Goal: Information Seeking & Learning: Learn about a topic

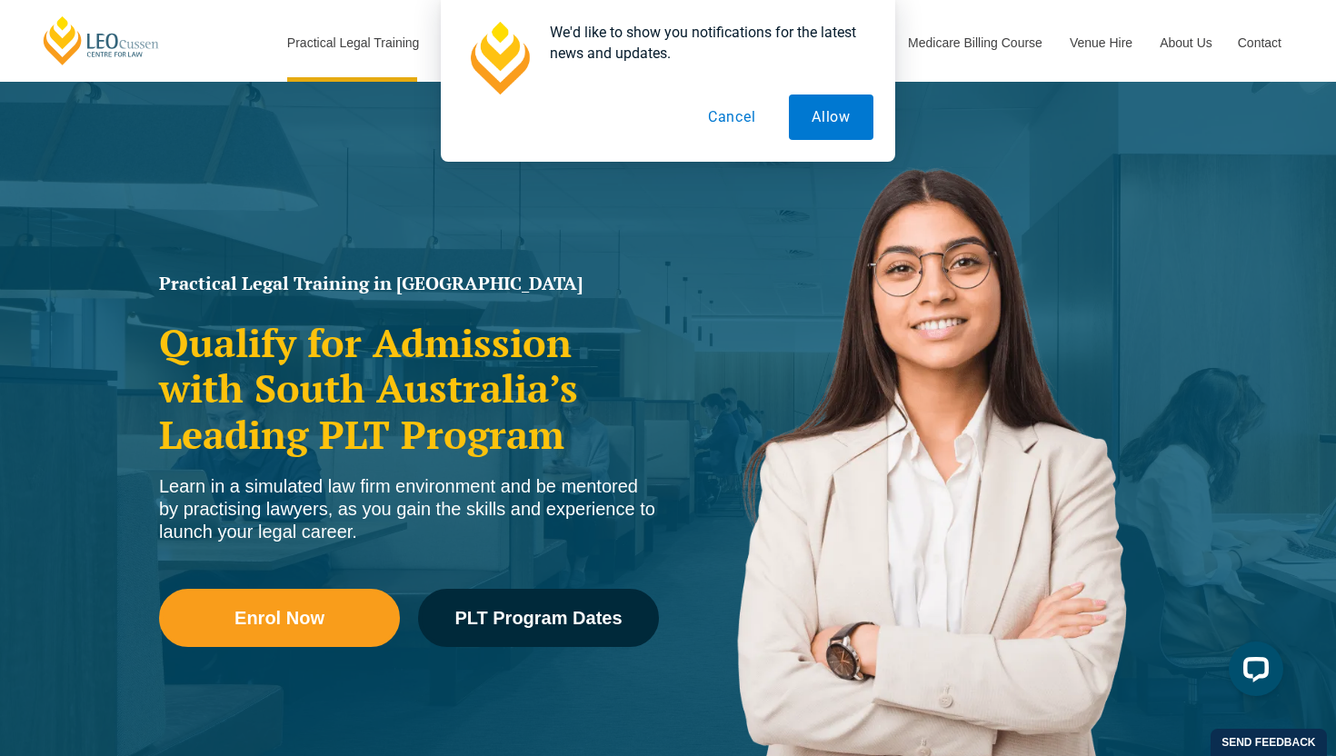
click at [742, 112] on button "Cancel" at bounding box center [733, 117] width 94 height 45
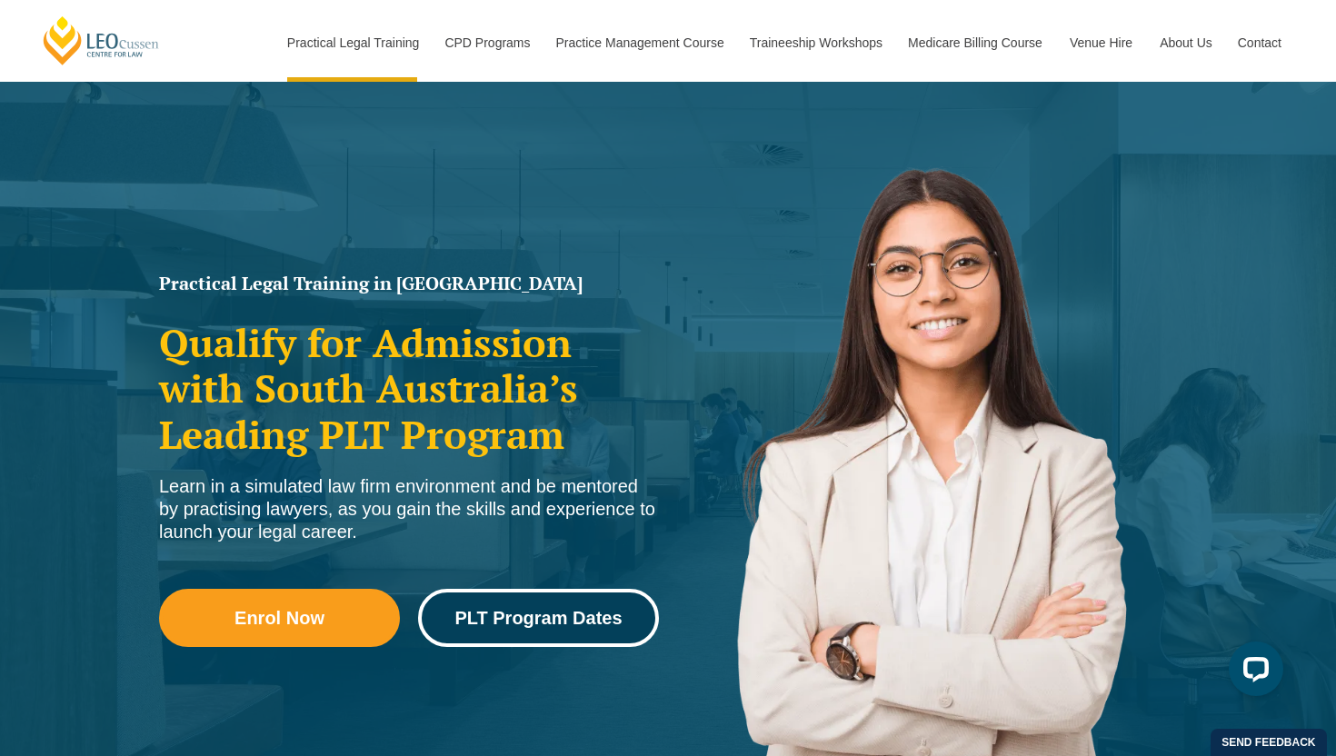
click at [580, 609] on span "PLT Program Dates" at bounding box center [538, 618] width 167 height 18
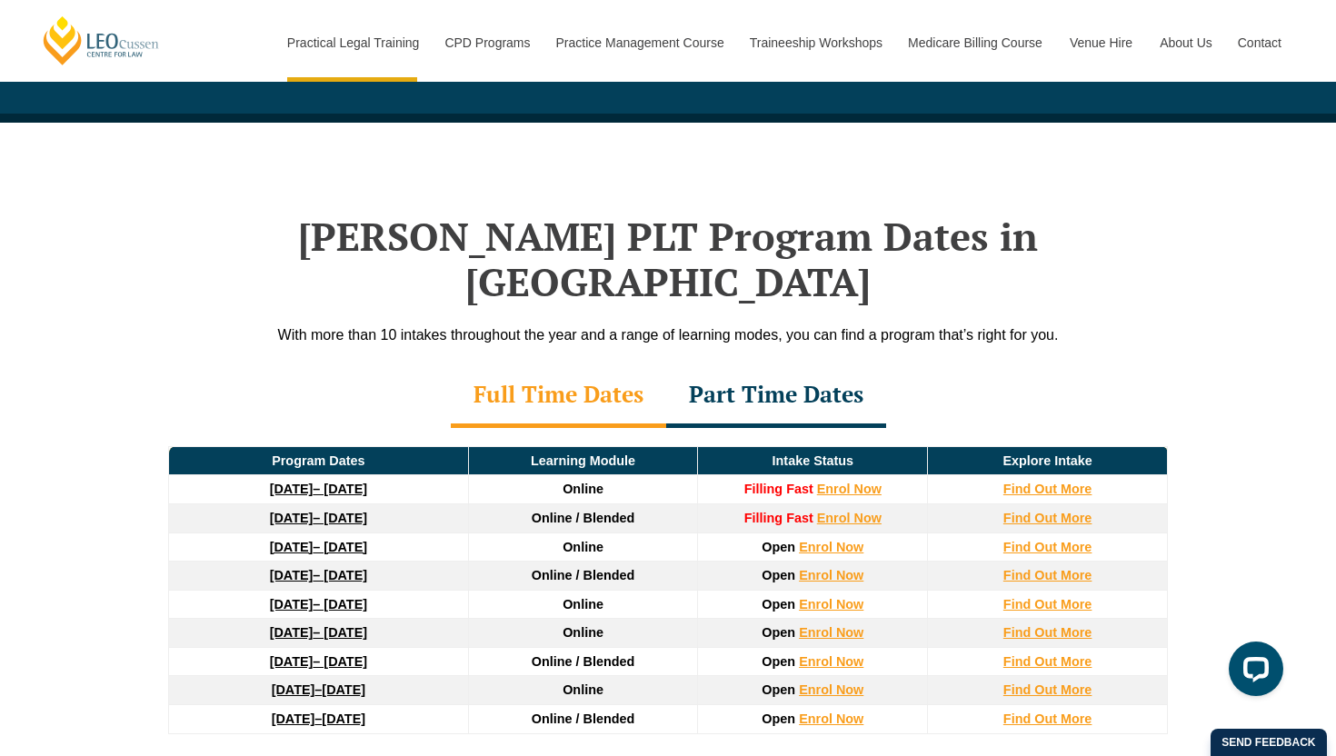
scroll to position [2346, 0]
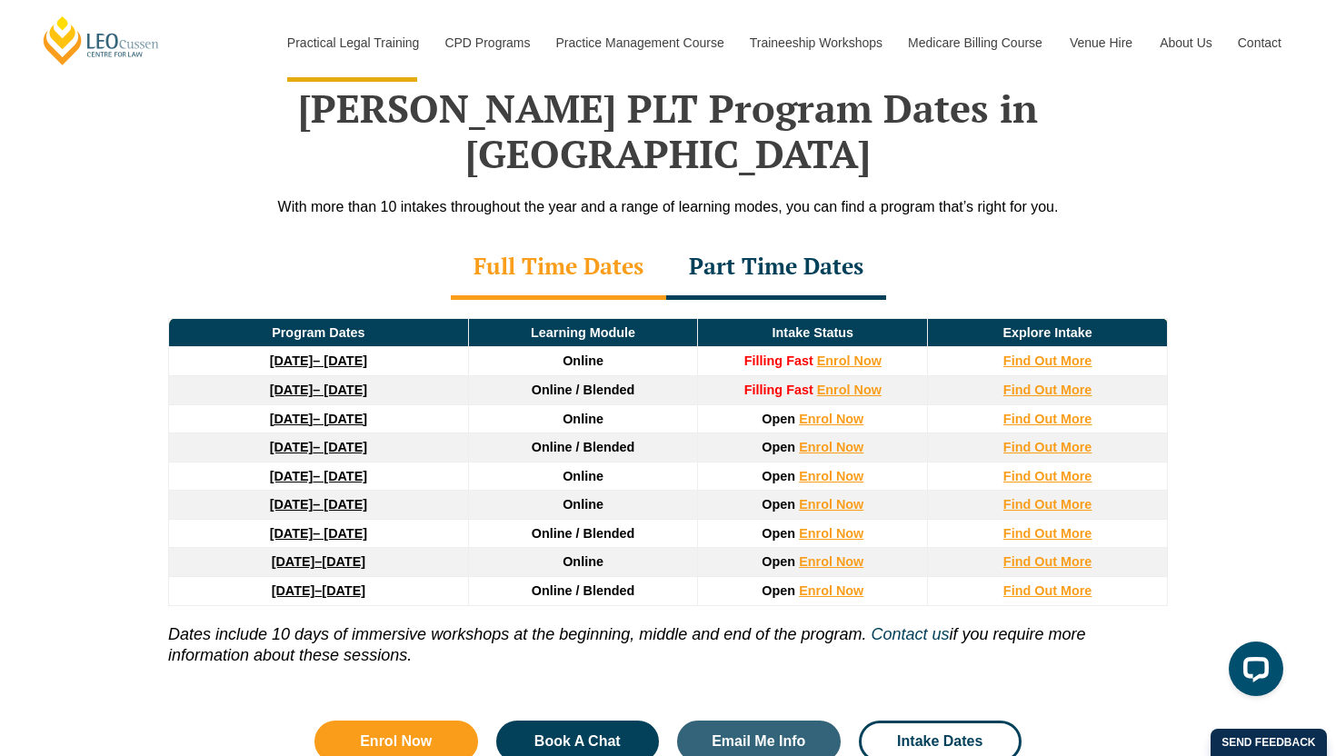
drag, startPoint x: 466, startPoint y: 351, endPoint x: 1120, endPoint y: 355, distance: 653.7
click at [1120, 375] on tr "8 December 2025 – 8 May 2026 Online / Blended Filling Fast Enrol Now Find Out M…" at bounding box center [668, 389] width 999 height 29
click at [1152, 375] on td "Find Out More" at bounding box center [1048, 389] width 240 height 29
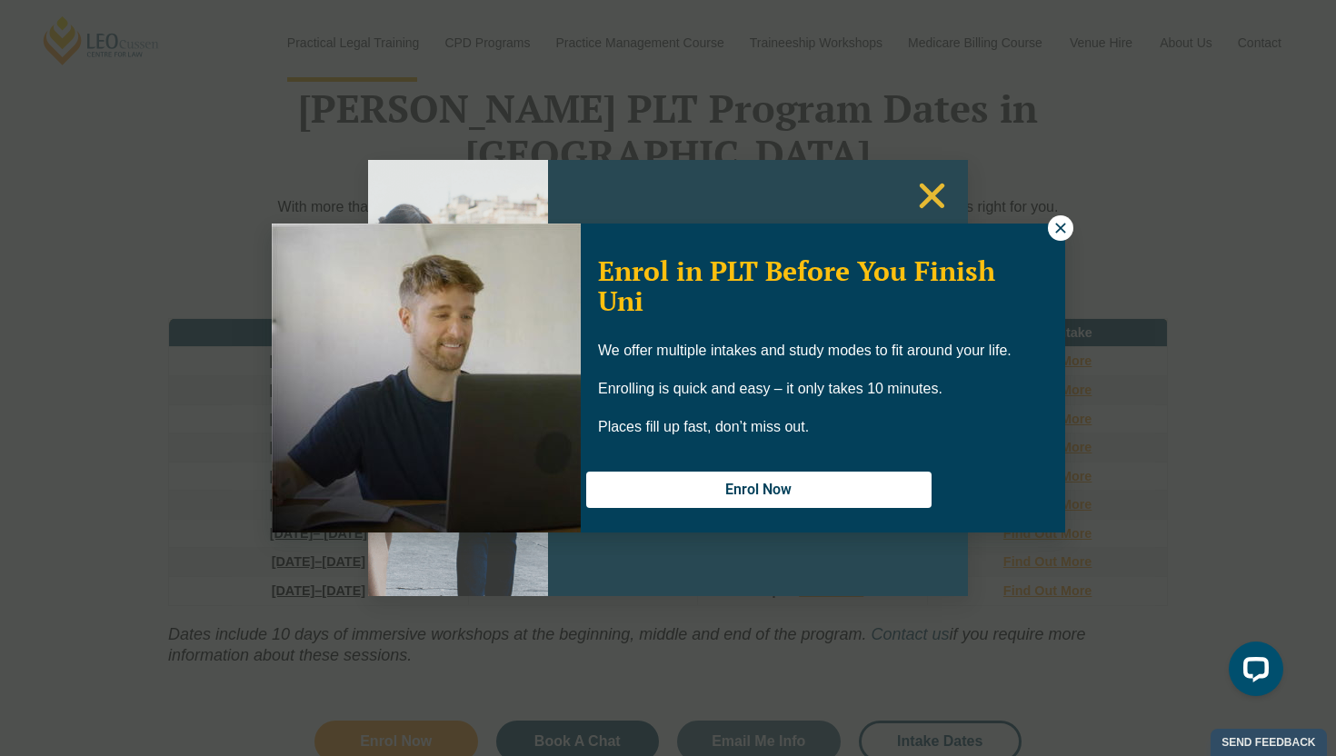
click at [1066, 231] on icon at bounding box center [1061, 228] width 16 height 16
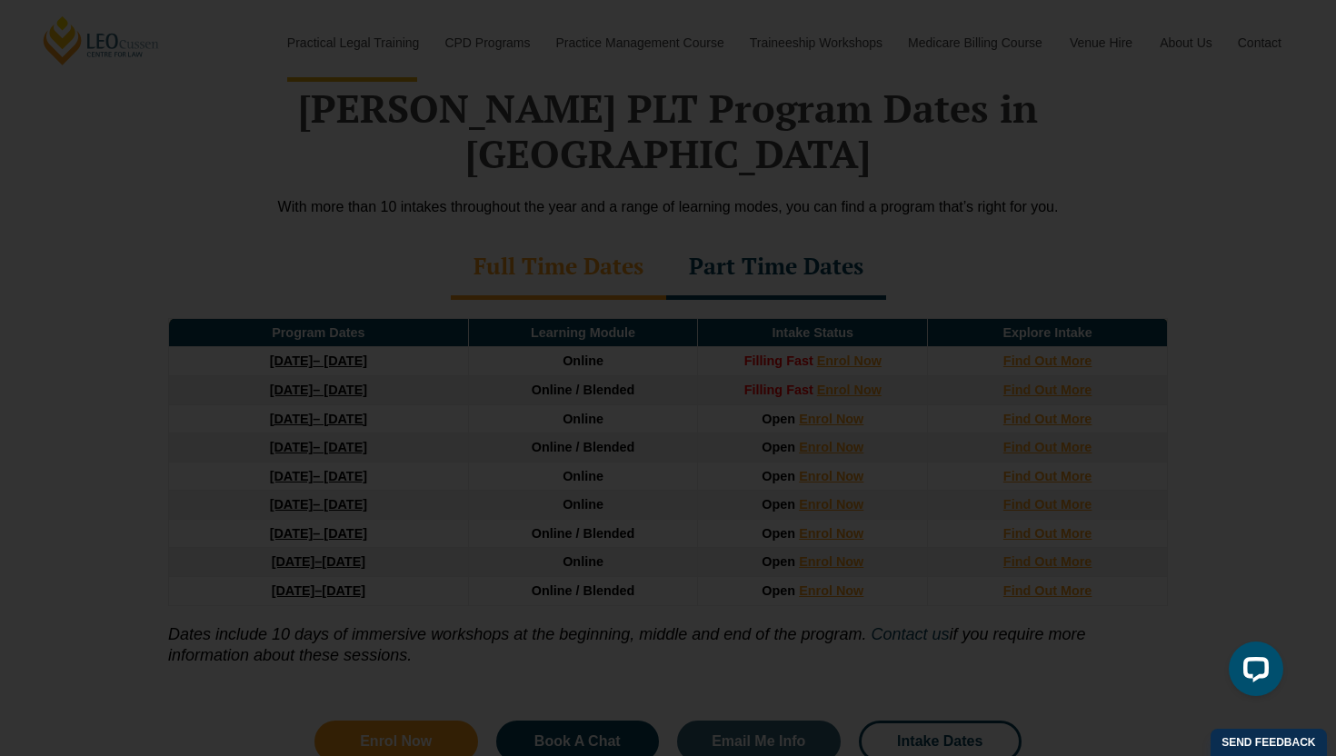
click at [932, 196] on use "Close" at bounding box center [932, 196] width 25 height 25
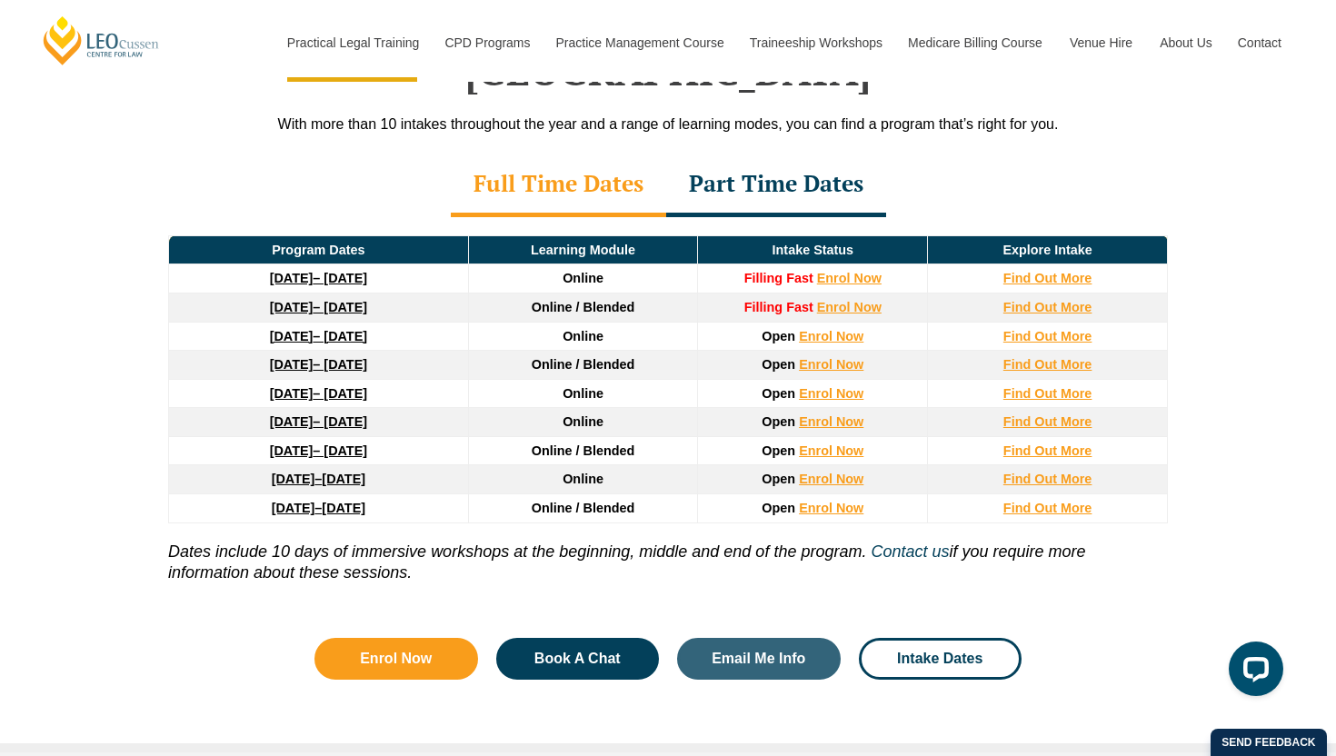
scroll to position [2430, 0]
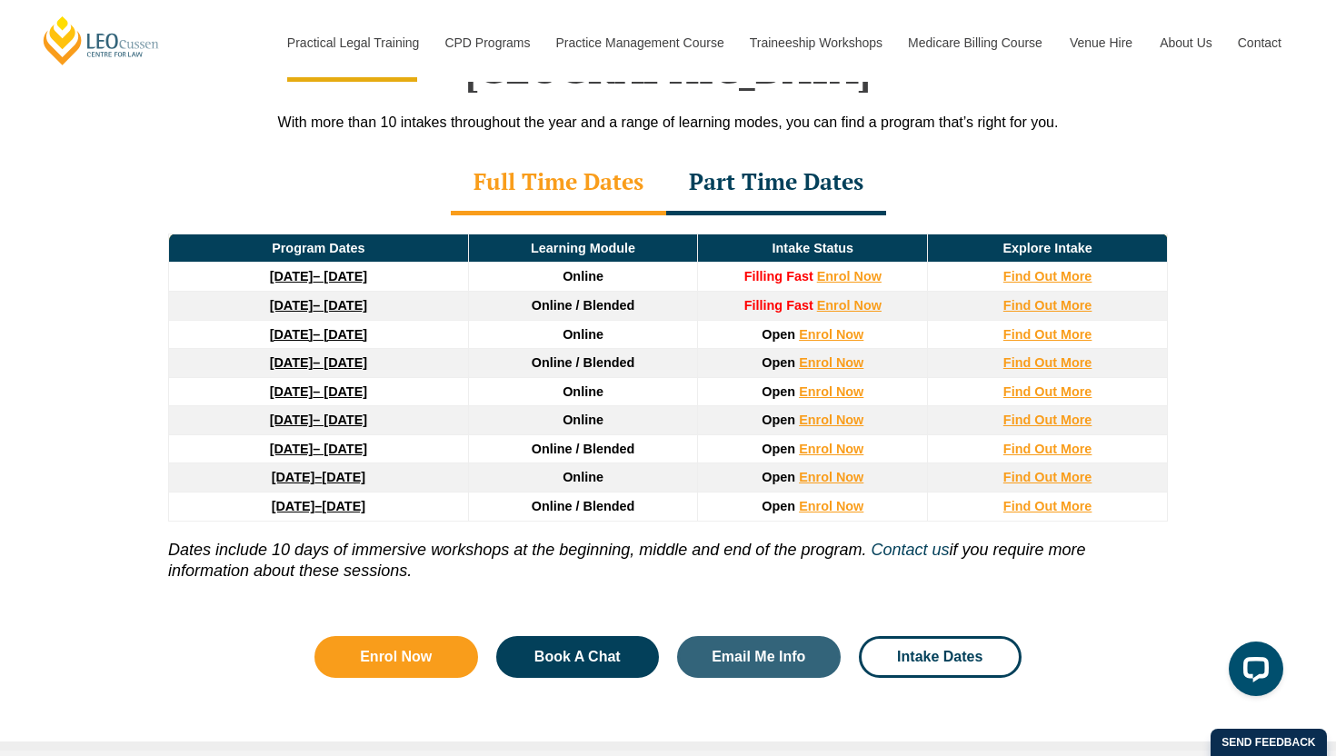
drag, startPoint x: 188, startPoint y: 502, endPoint x: 609, endPoint y: 559, distance: 424.8
click at [605, 558] on div "Program Dates Learning Module Intake Status Explore Intake 22 September 2025 – …" at bounding box center [668, 412] width 1036 height 395
click at [449, 534] on p "Dates include 10 days of immersive workshops at the beginning, middle and end o…" at bounding box center [668, 552] width 1000 height 61
drag, startPoint x: 443, startPoint y: 499, endPoint x: 636, endPoint y: 501, distance: 192.8
click at [632, 541] on icon "Dates include 10 days of immersive workshops at the beginning, middle and end o…" at bounding box center [517, 550] width 698 height 18
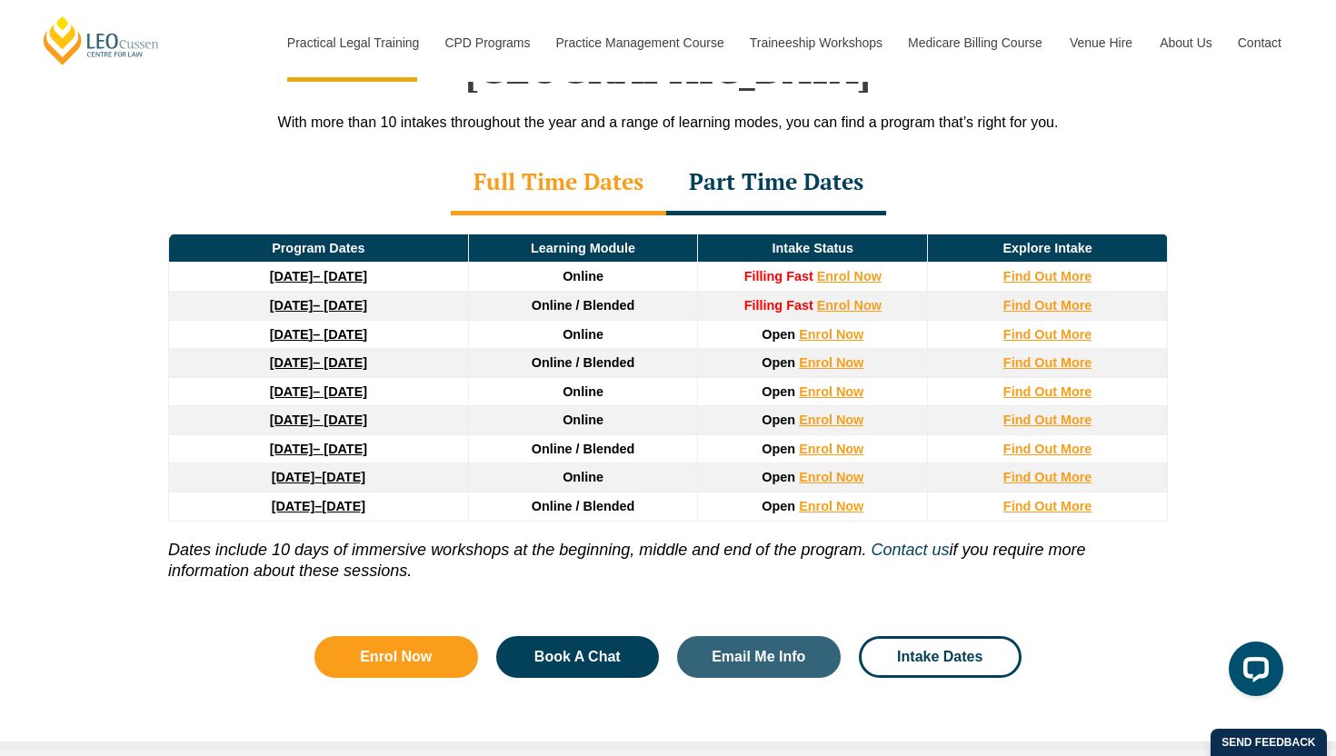
click at [636, 541] on icon "Dates include 10 days of immersive workshops at the beginning, middle and end o…" at bounding box center [517, 550] width 698 height 18
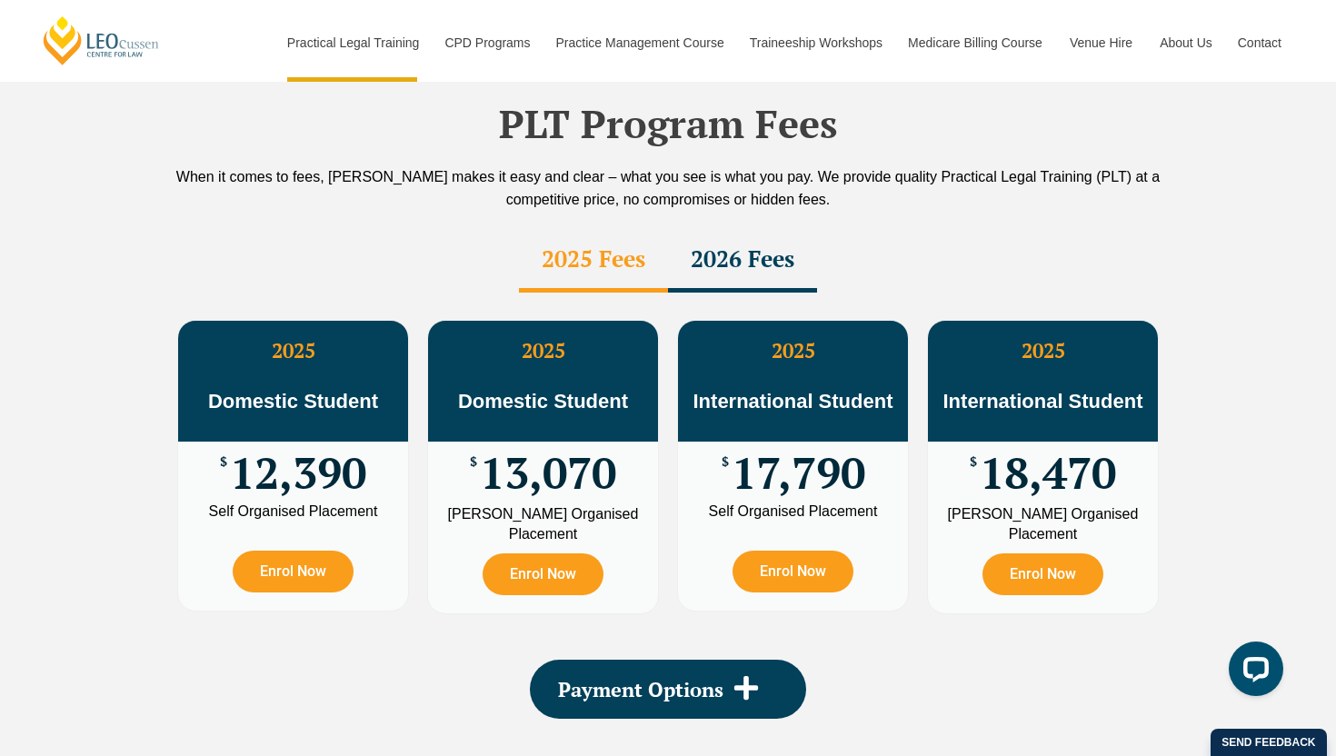
scroll to position [3140, 0]
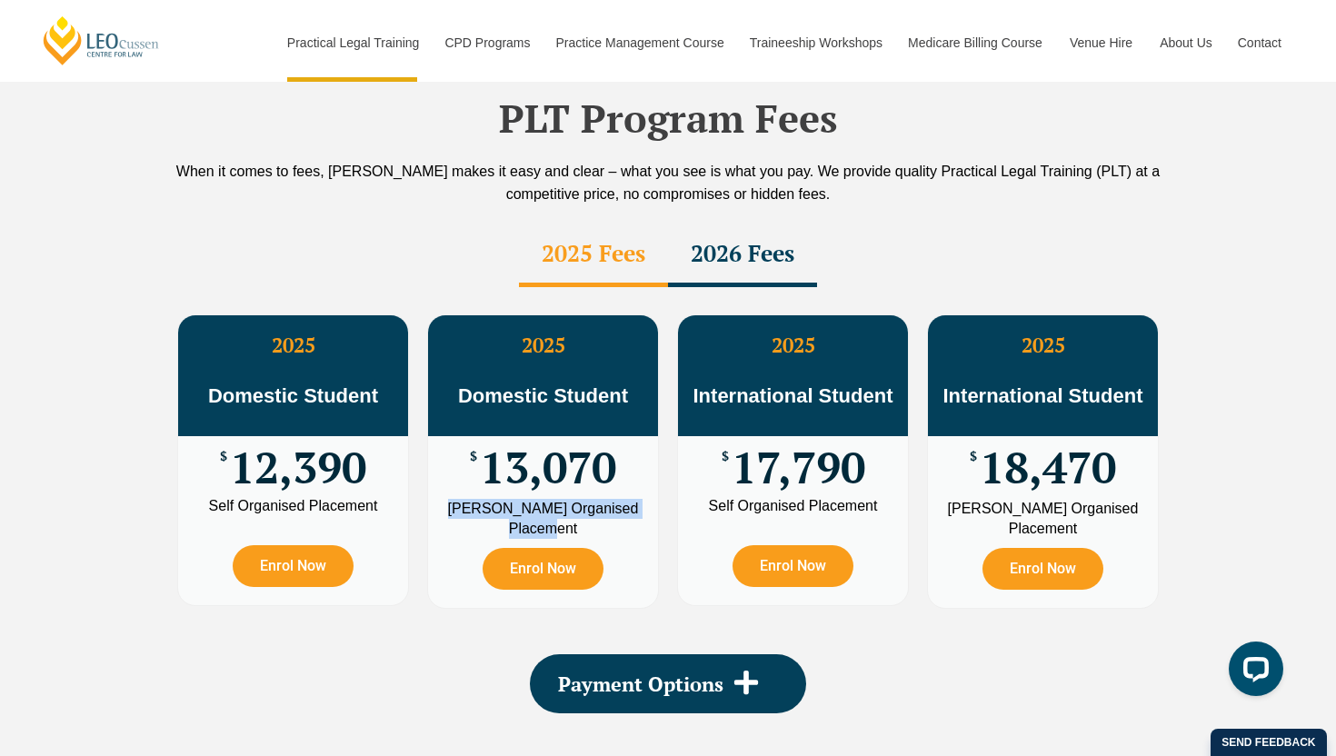
drag, startPoint x: 579, startPoint y: 486, endPoint x: 469, endPoint y: 462, distance: 112.7
click at [469, 499] on div "[PERSON_NAME] Organised Placement" at bounding box center [543, 519] width 203 height 40
click at [559, 499] on div "[PERSON_NAME] Organised Placement" at bounding box center [543, 519] width 203 height 40
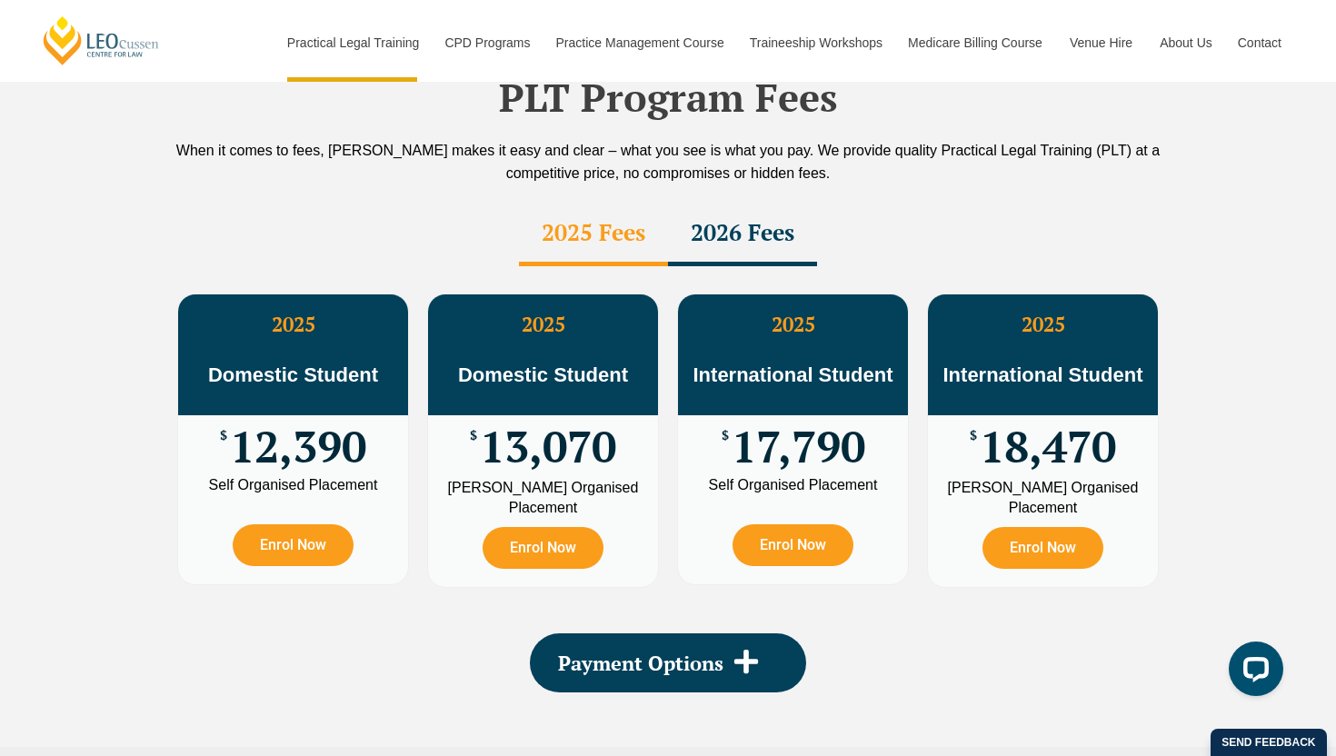
scroll to position [3166, 0]
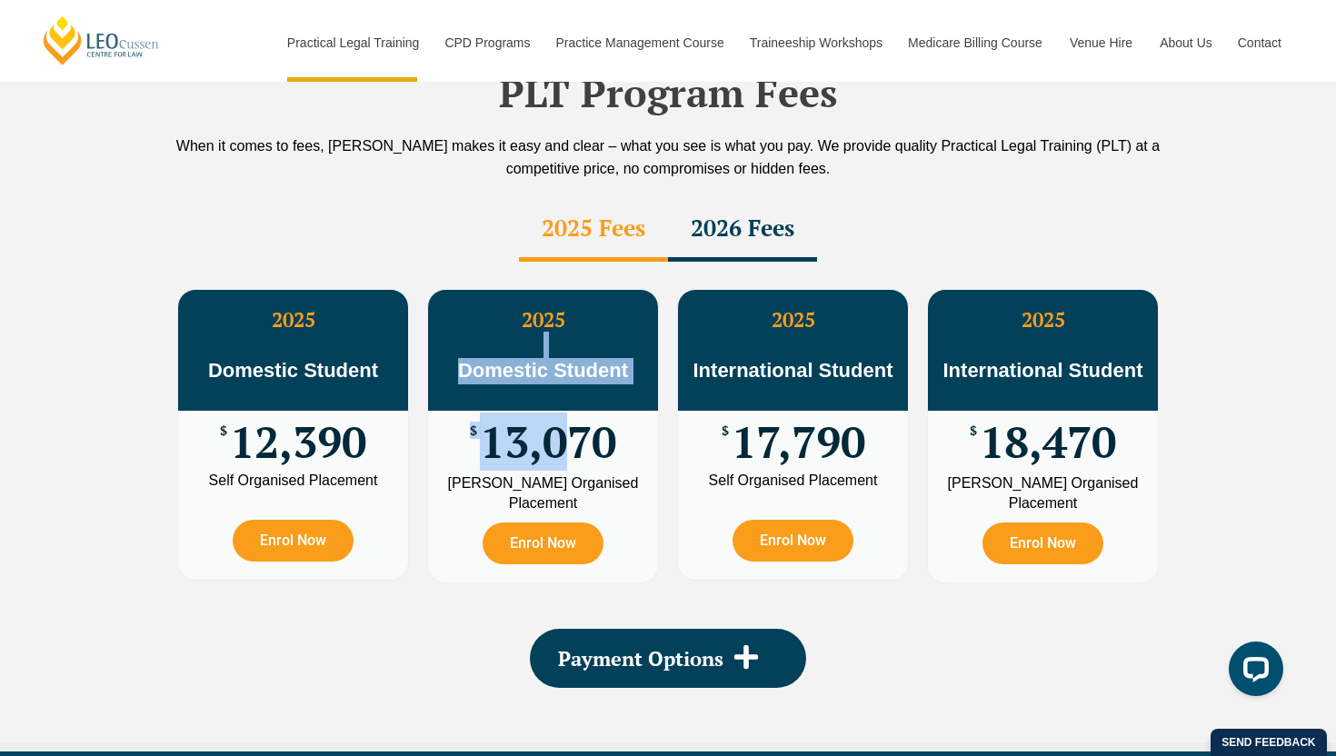
drag, startPoint x: 480, startPoint y: 307, endPoint x: 579, endPoint y: 390, distance: 129.1
click at [579, 391] on div "2025 Domestic Student $ 13,070 Leo Cussen Organised Placement Enrol Now" at bounding box center [543, 436] width 230 height 293
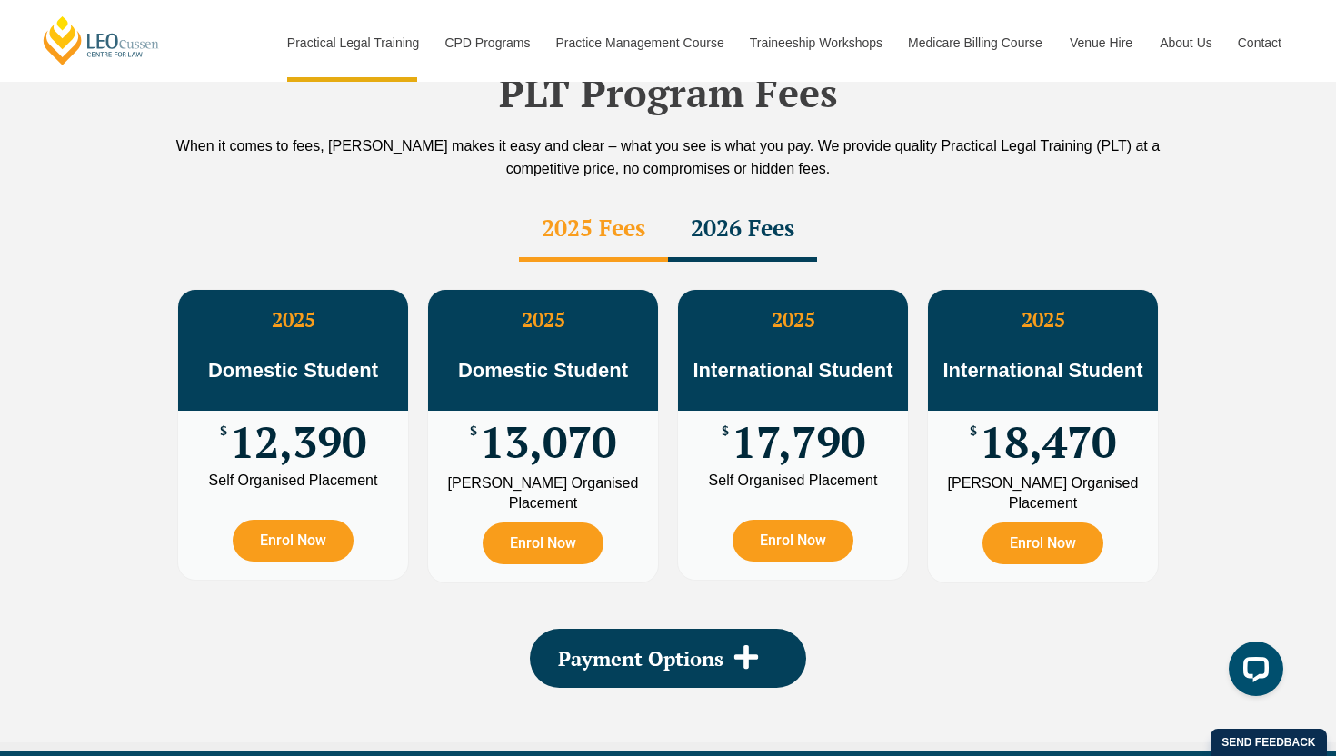
click at [614, 425] on span "13,070" at bounding box center [548, 442] width 136 height 35
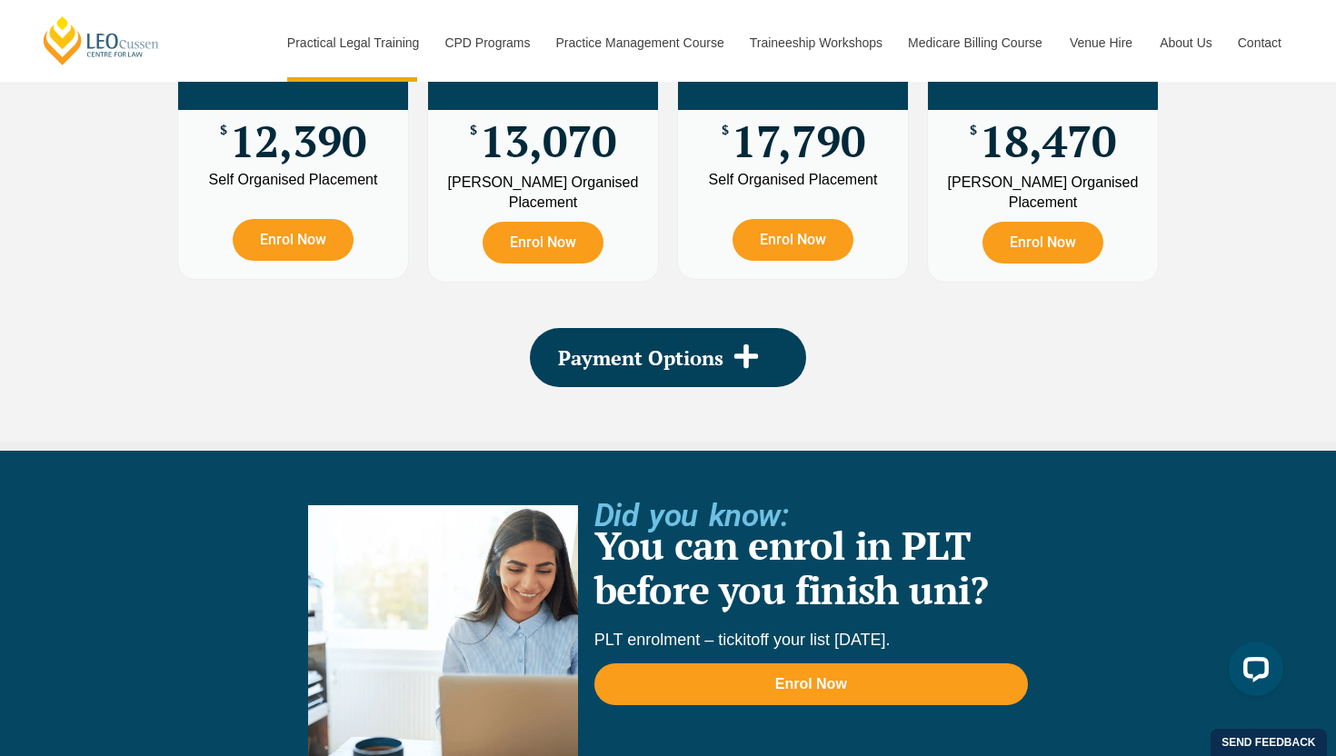
scroll to position [3509, 0]
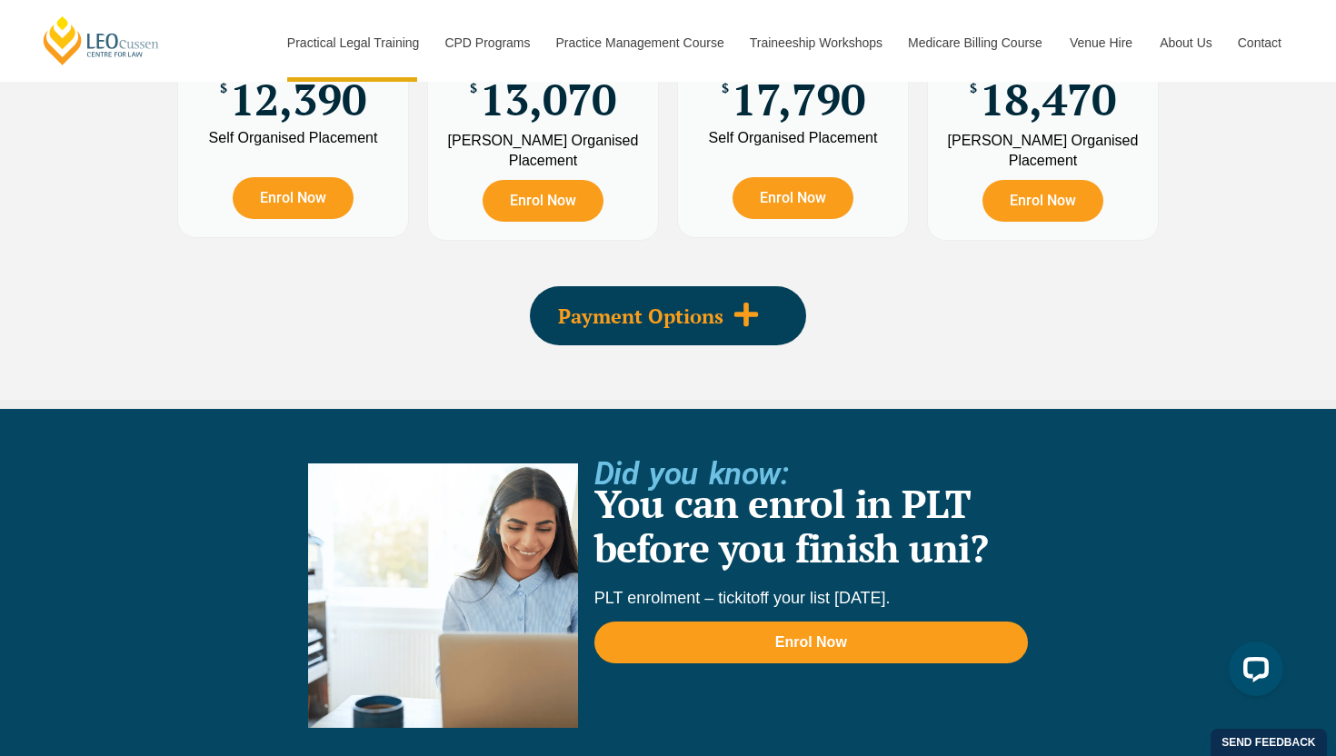
click at [710, 306] on span "Payment Options" at bounding box center [640, 316] width 165 height 20
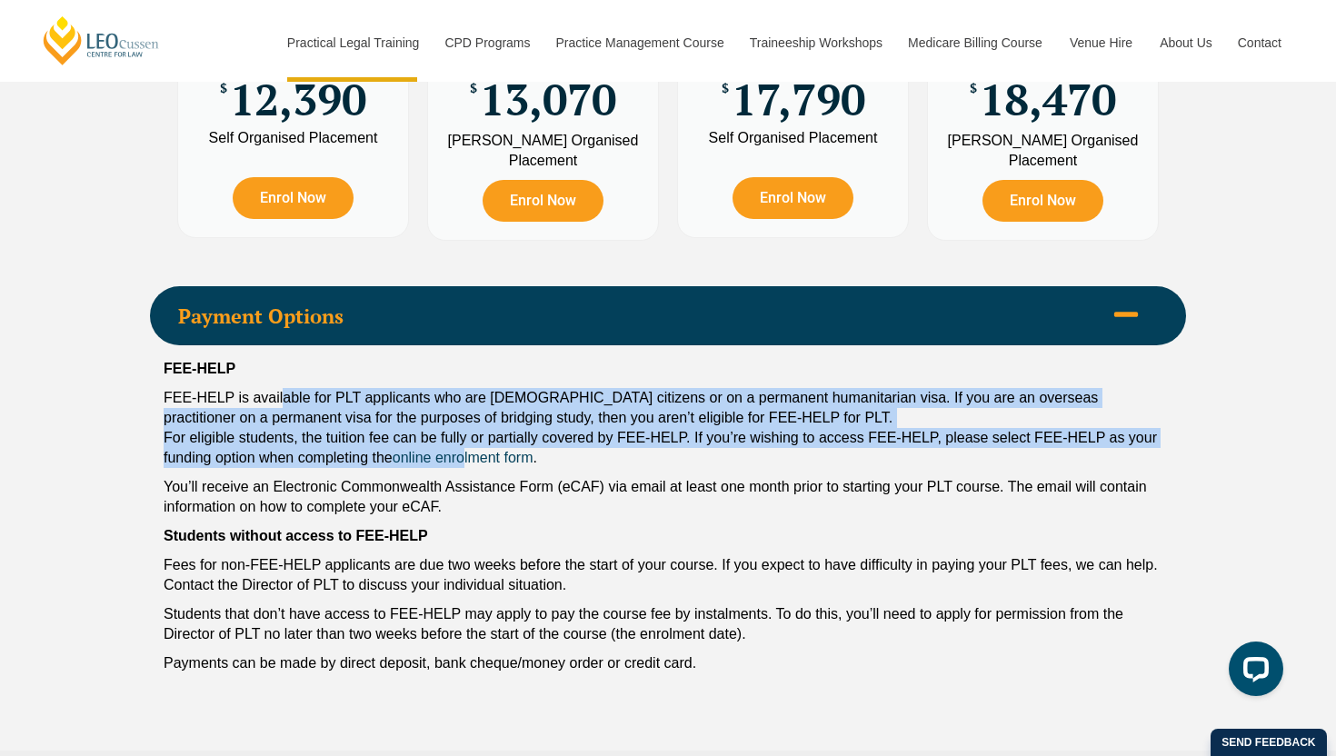
drag, startPoint x: 277, startPoint y: 351, endPoint x: 499, endPoint y: 426, distance: 234.3
click at [499, 426] on p "FEE-HELP is available for PLT applicants who are Australian citizens or on a pe…" at bounding box center [668, 428] width 1009 height 80
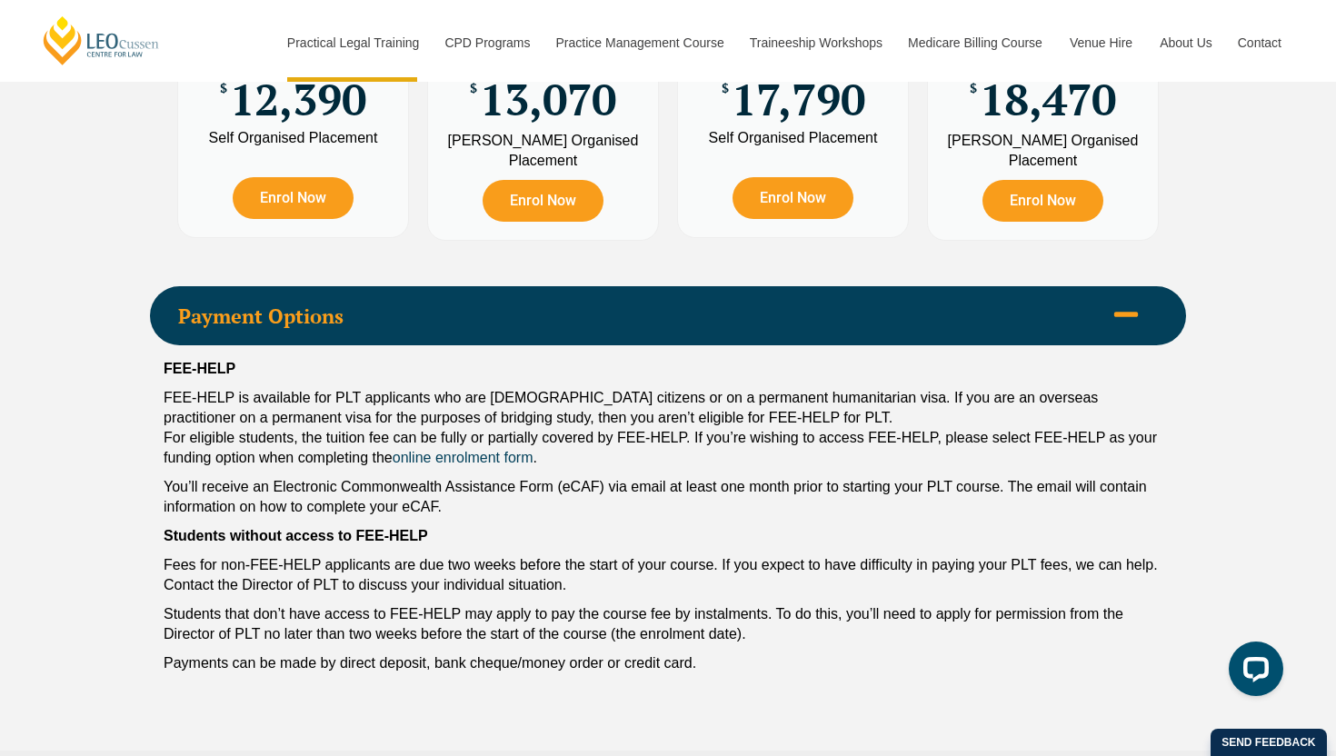
click at [534, 425] on p "FEE-HELP is available for PLT applicants who are Australian citizens or on a pe…" at bounding box center [668, 428] width 1009 height 80
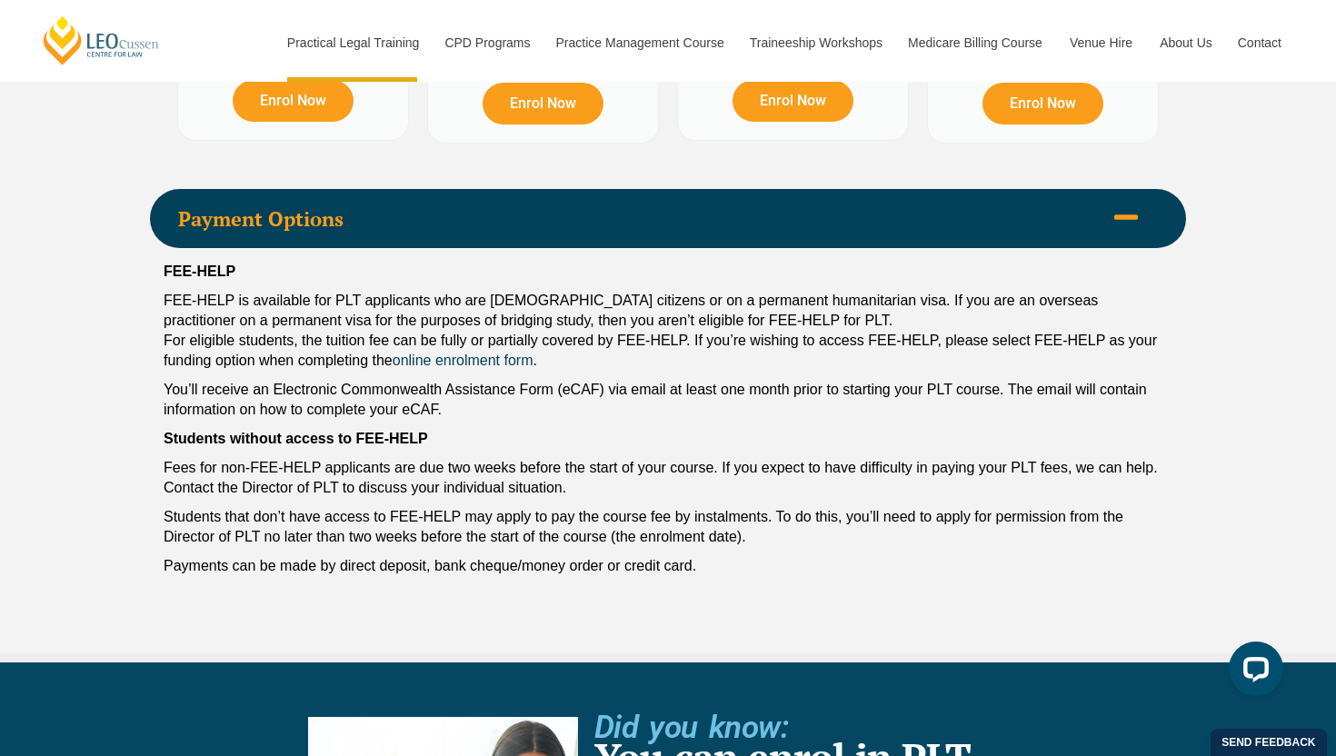
scroll to position [3617, 0]
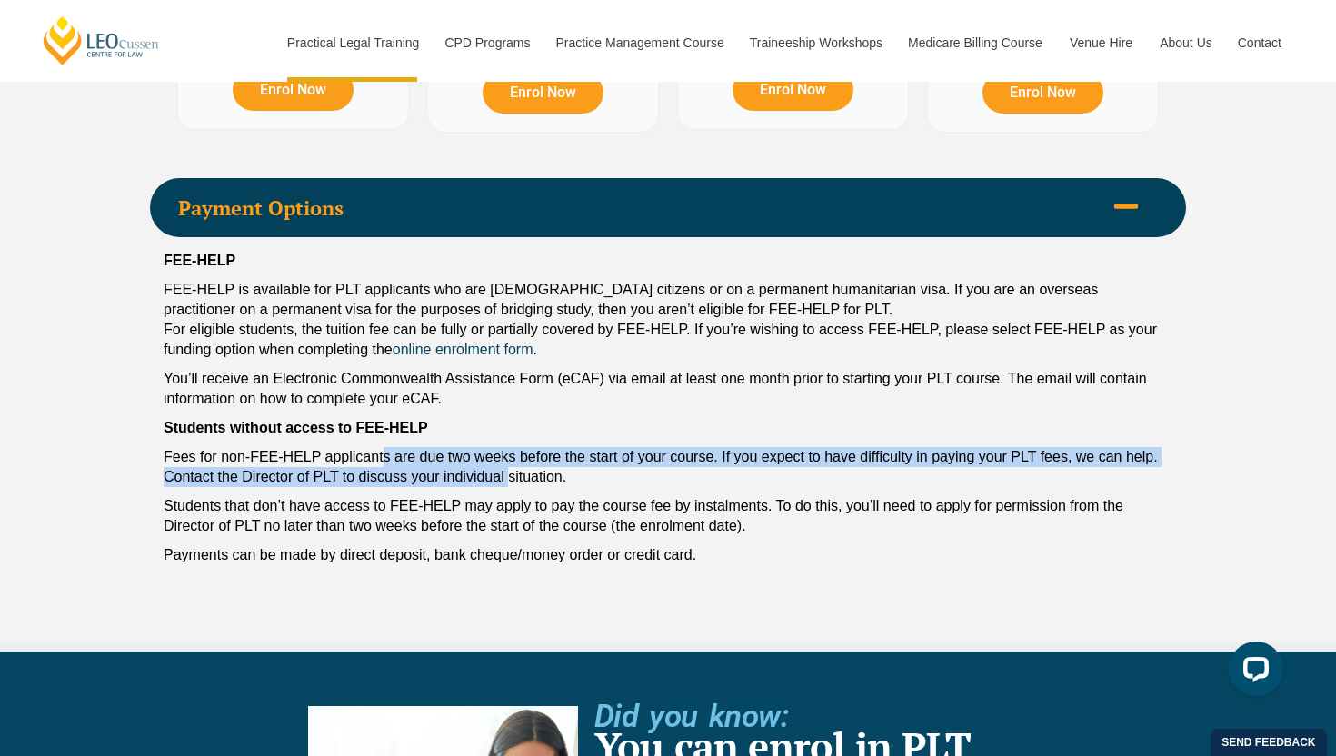
drag, startPoint x: 384, startPoint y: 415, endPoint x: 549, endPoint y: 435, distance: 166.7
click at [548, 447] on p "Fees for non-FEE-HELP applicants are due two weeks before the start of your cou…" at bounding box center [668, 467] width 1009 height 40
click at [549, 447] on p "Fees for non-FEE-HELP applicants are due two weeks before the start of your cou…" at bounding box center [668, 467] width 1009 height 40
drag, startPoint x: 410, startPoint y: 412, endPoint x: 689, endPoint y: 447, distance: 281.4
click at [688, 447] on div "FEE-HELP FEE-HELP is available for PLT applicants who are Australian citizens o…" at bounding box center [668, 412] width 1036 height 351
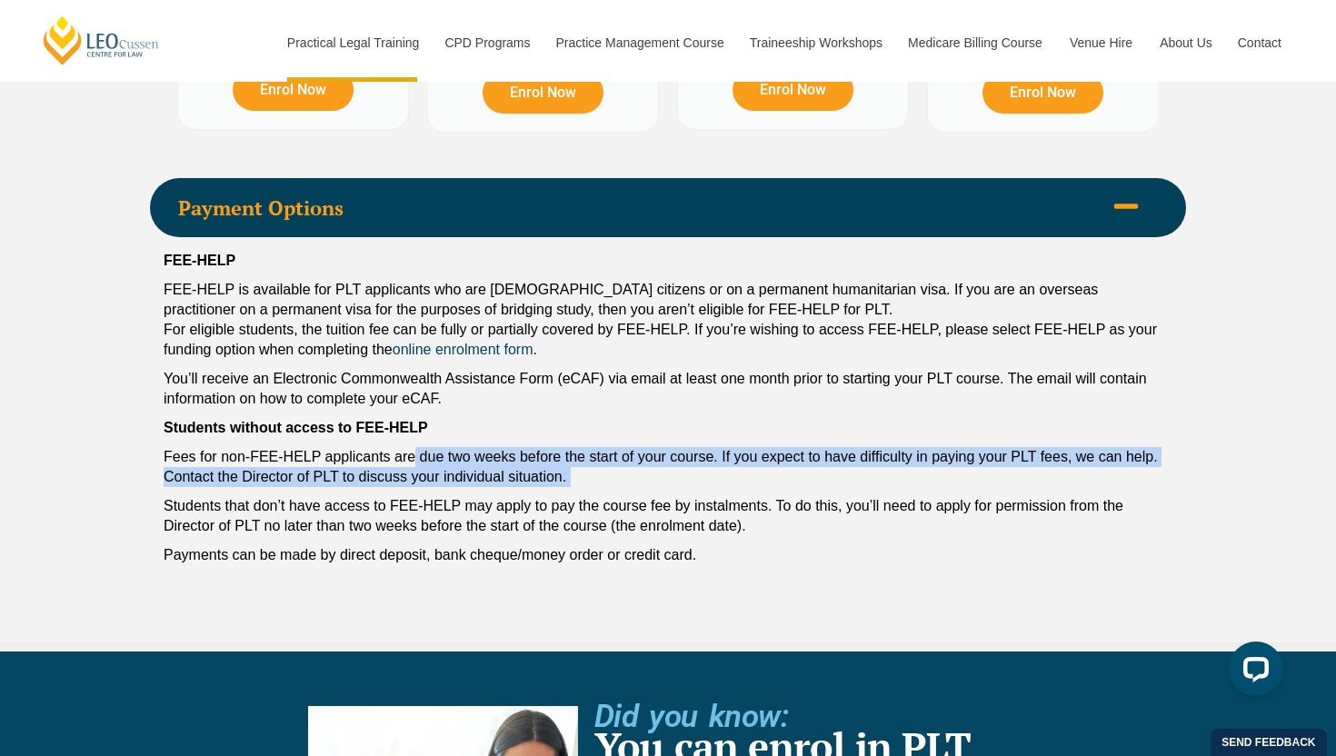
click at [689, 447] on div "FEE-HELP FEE-HELP is available for PLT applicants who are Australian citizens o…" at bounding box center [668, 412] width 1036 height 351
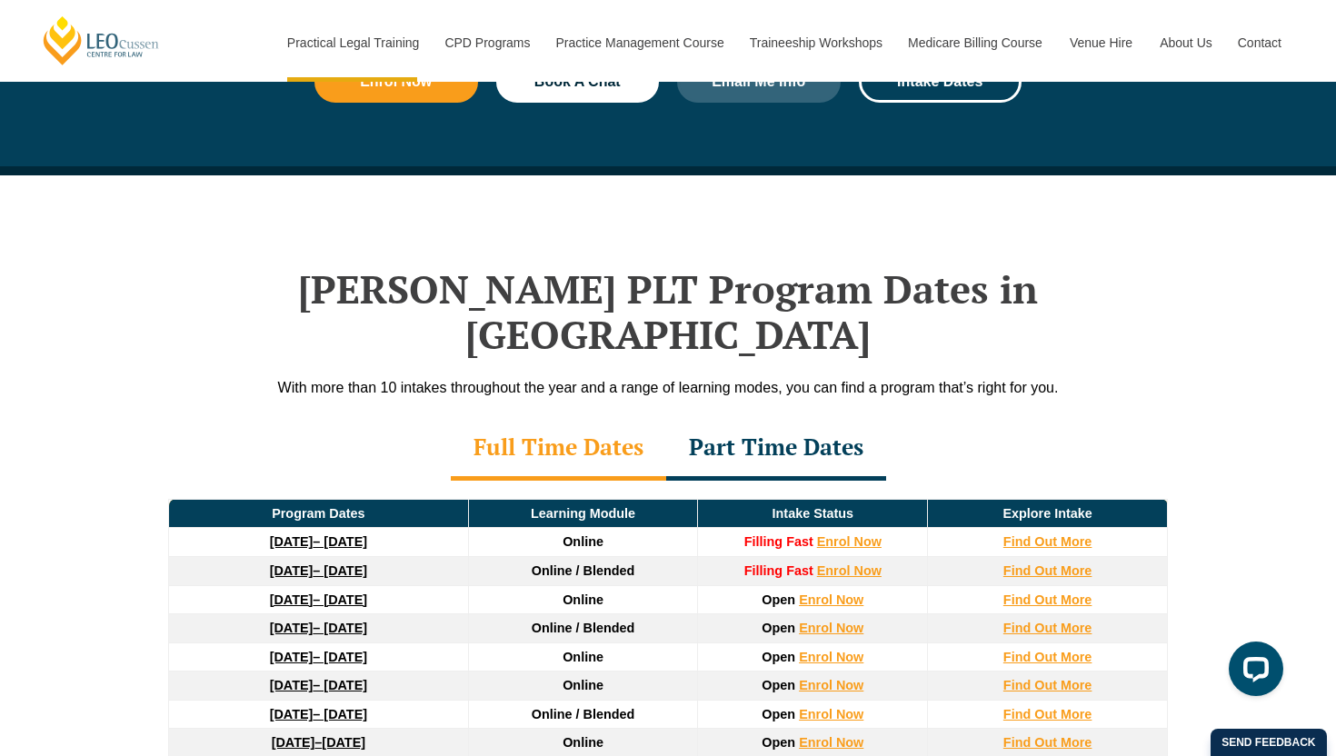
scroll to position [2164, 0]
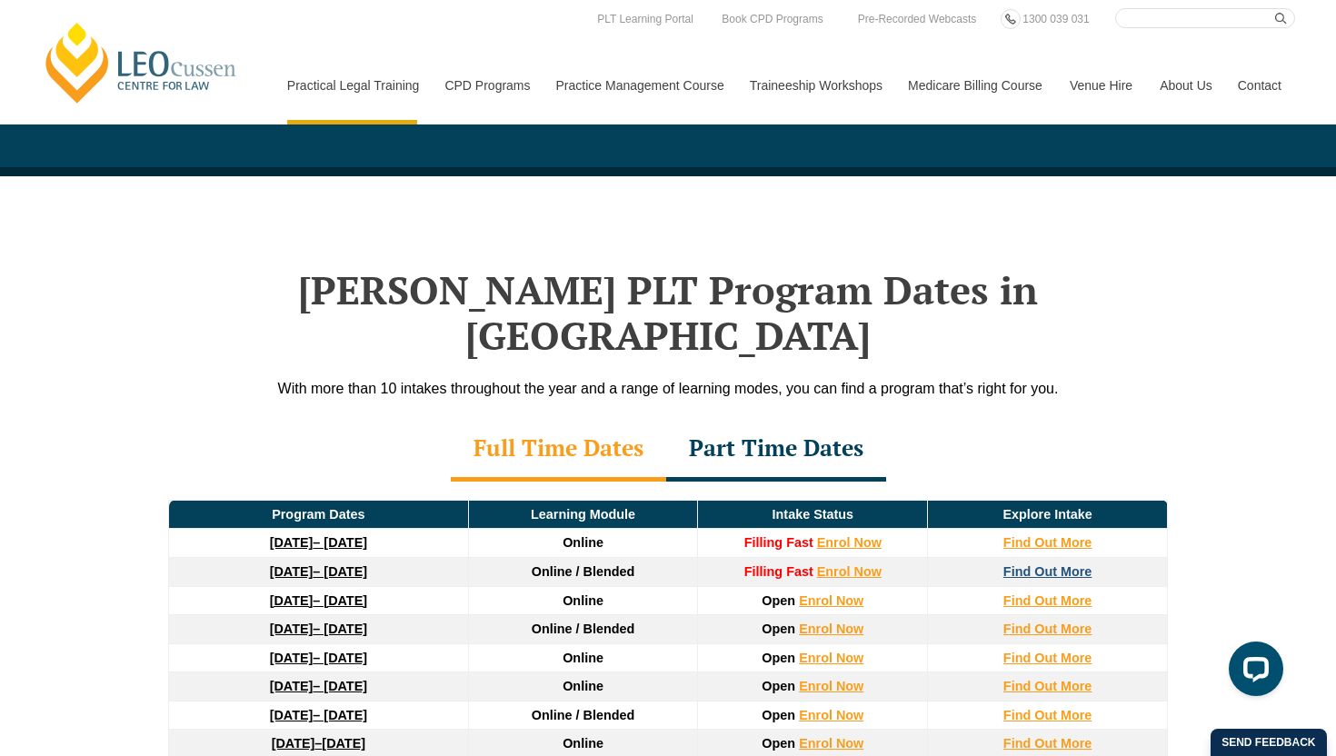
click at [1066, 565] on strong "Find Out More" at bounding box center [1048, 572] width 89 height 15
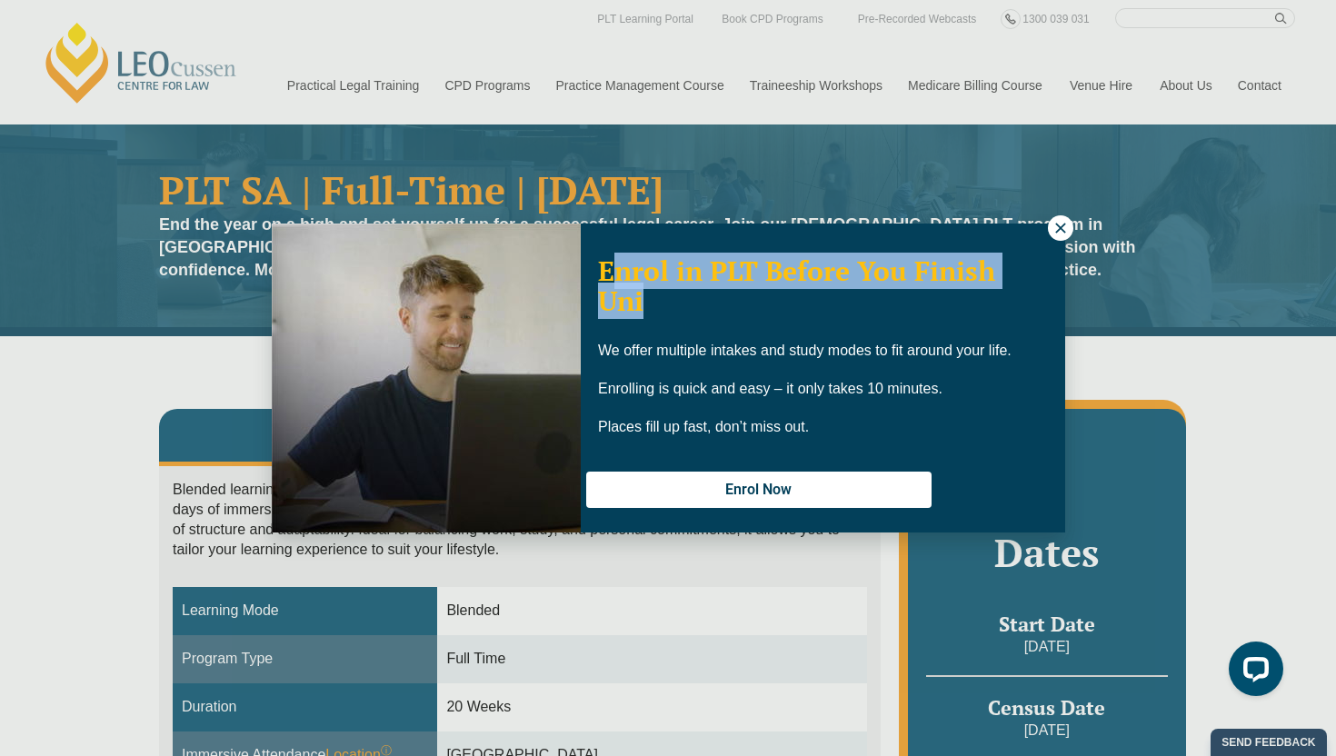
drag, startPoint x: 787, startPoint y: 301, endPoint x: 615, endPoint y: 264, distance: 176.7
click at [615, 264] on p "Enrol in PLT Before You Finish Uni" at bounding box center [823, 286] width 450 height 60
click at [615, 264] on span "Enrol in PLT Before You Finish Uni" at bounding box center [796, 286] width 397 height 66
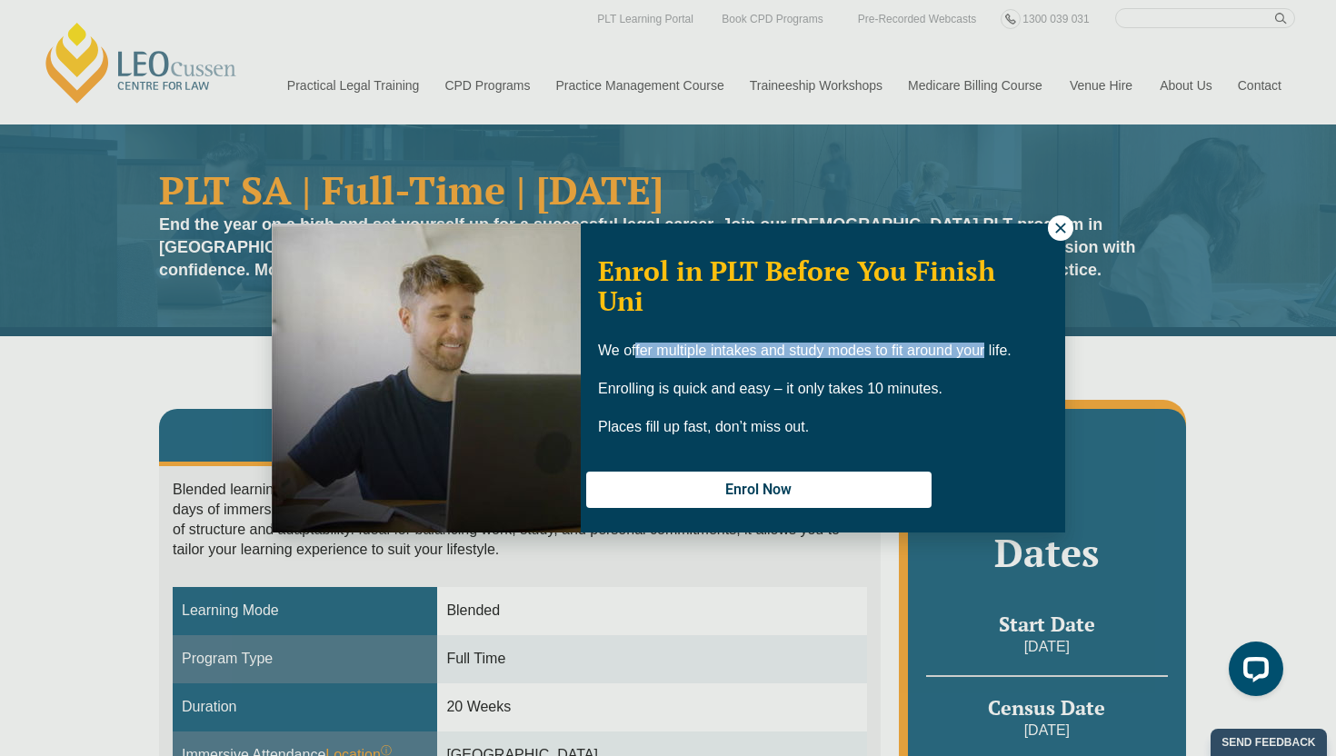
drag, startPoint x: 635, startPoint y: 354, endPoint x: 1032, endPoint y: 351, distance: 397.3
click at [1018, 346] on p "We offer multiple intakes and study modes to fit around your life." at bounding box center [823, 351] width 450 height 15
click at [989, 349] on span "We offer multiple intakes and study modes to fit around your life." at bounding box center [805, 350] width 414 height 15
drag, startPoint x: 626, startPoint y: 397, endPoint x: 906, endPoint y: 395, distance: 280.9
click at [906, 395] on div "We offer multiple intakes and study modes to fit around your life. Enrolling is…" at bounding box center [823, 389] width 450 height 91
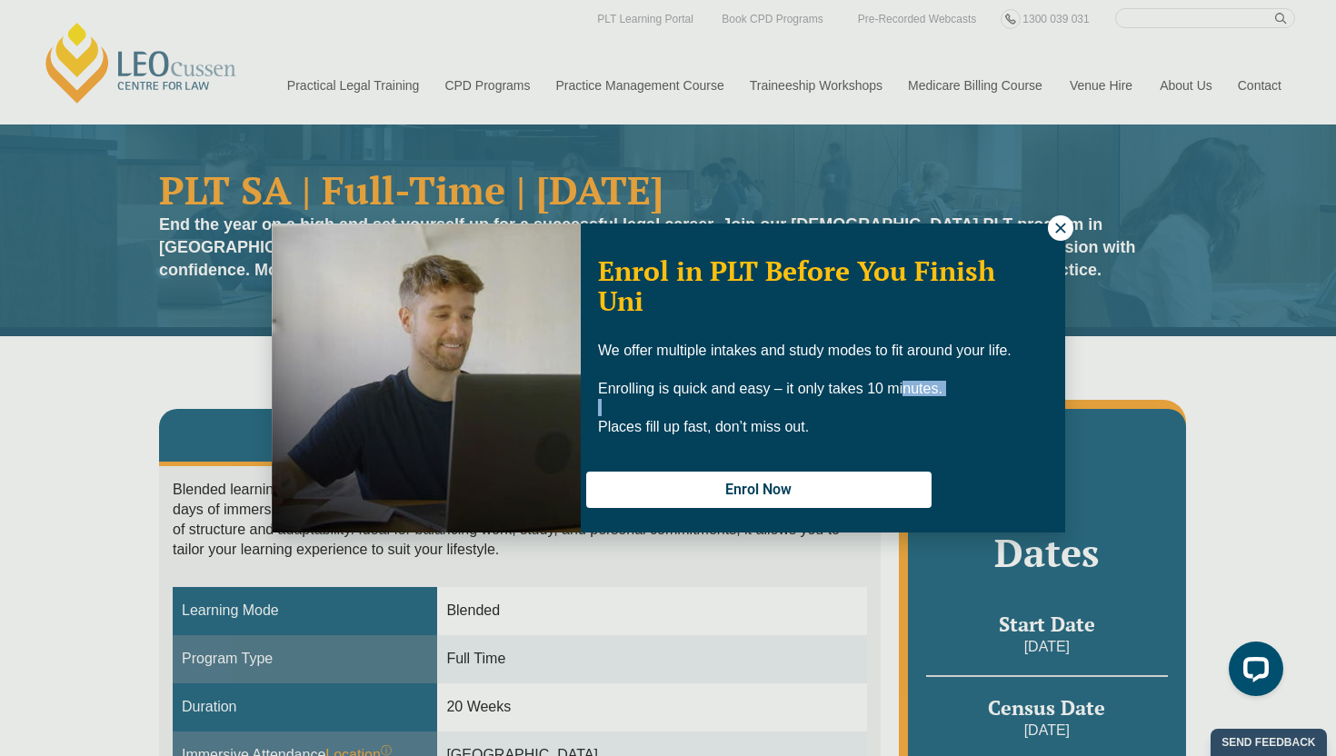
click at [920, 396] on div "We offer multiple intakes and study modes to fit around your life. Enrolling is…" at bounding box center [823, 389] width 450 height 91
drag, startPoint x: 666, startPoint y: 433, endPoint x: 816, endPoint y: 433, distance: 150.9
click at [816, 433] on p "Places fill up fast, don’t miss out." at bounding box center [823, 427] width 450 height 15
click at [1061, 221] on icon at bounding box center [1061, 228] width 16 height 16
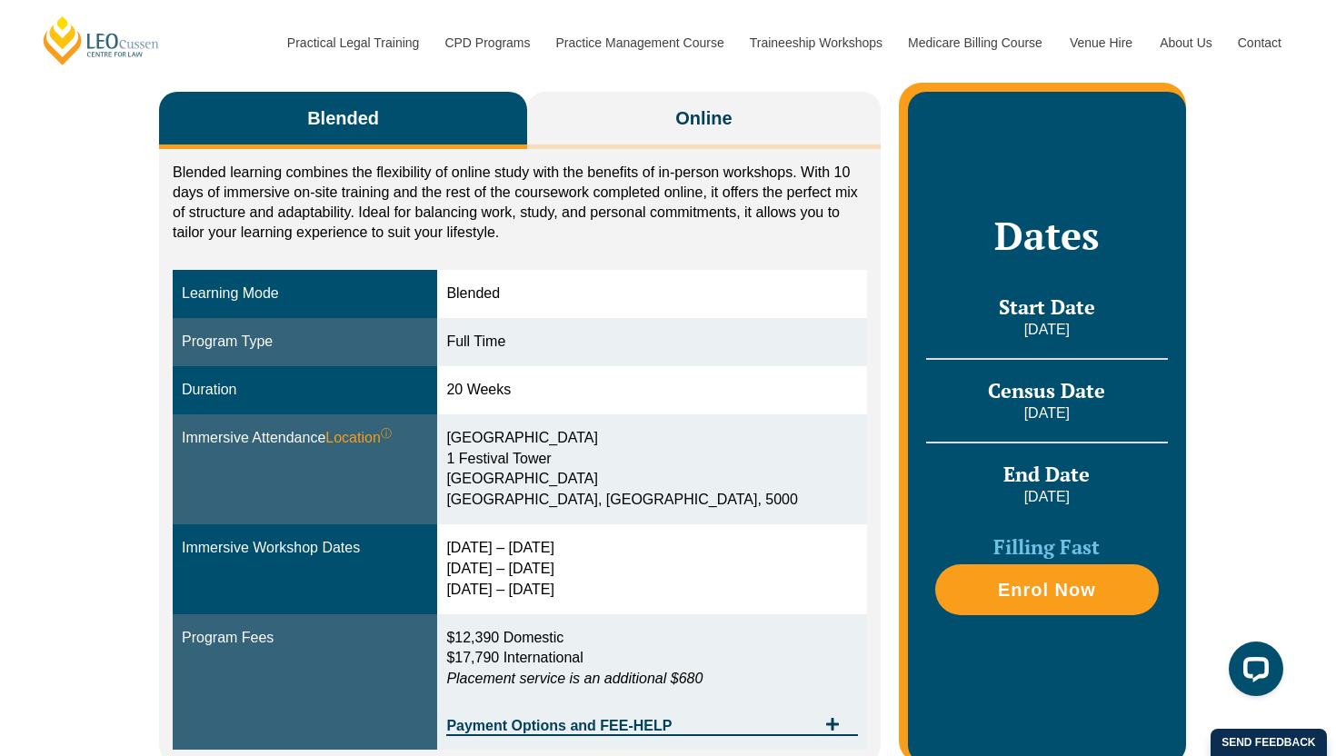
scroll to position [323, 0]
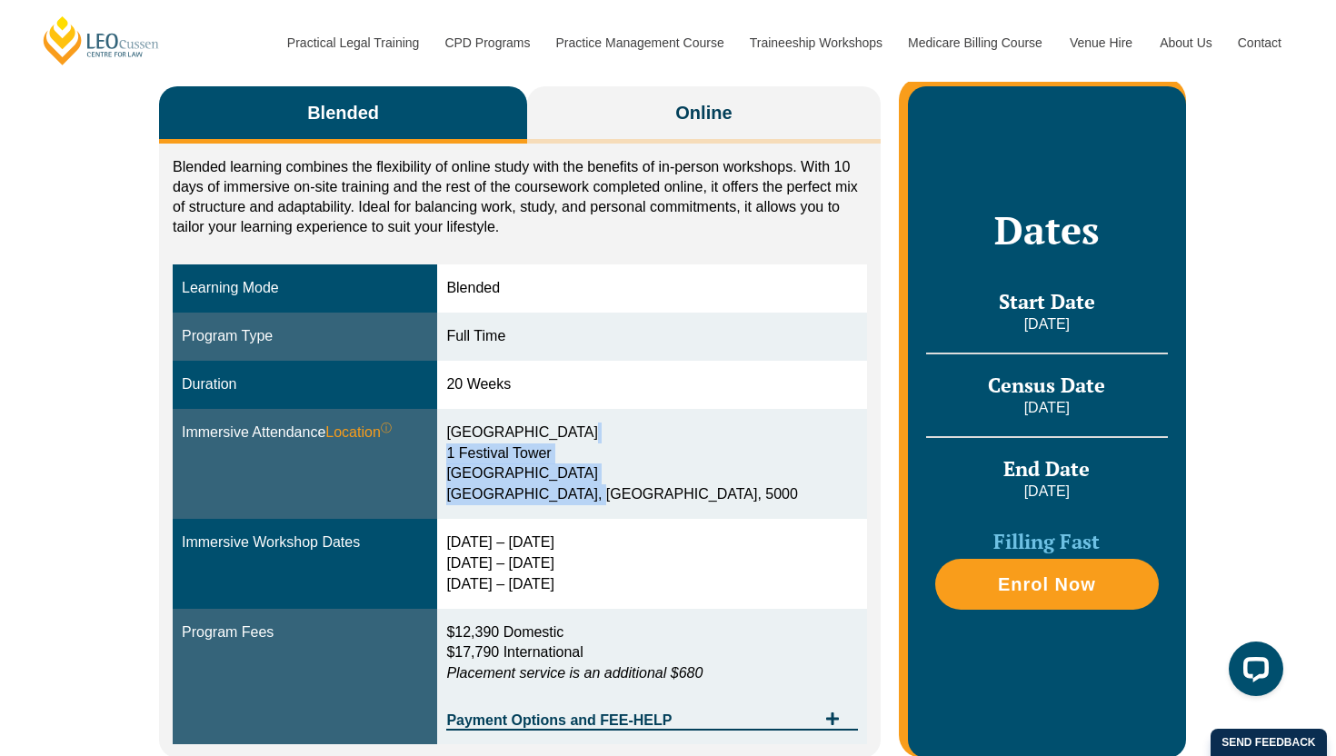
drag, startPoint x: 511, startPoint y: 430, endPoint x: 636, endPoint y: 503, distance: 145.0
click at [637, 503] on div "[GEOGRAPHIC_DATA] [STREET_ADDRESS]" at bounding box center [651, 464] width 411 height 83
click at [636, 503] on div "[GEOGRAPHIC_DATA] [STREET_ADDRESS]" at bounding box center [651, 464] width 411 height 83
drag, startPoint x: 579, startPoint y: 391, endPoint x: 489, endPoint y: 355, distance: 96.7
click at [490, 355] on tbody "Learning Mode Blended Program Type Full Time Duration 20 Weeks Immersive Attend…" at bounding box center [520, 505] width 695 height 480
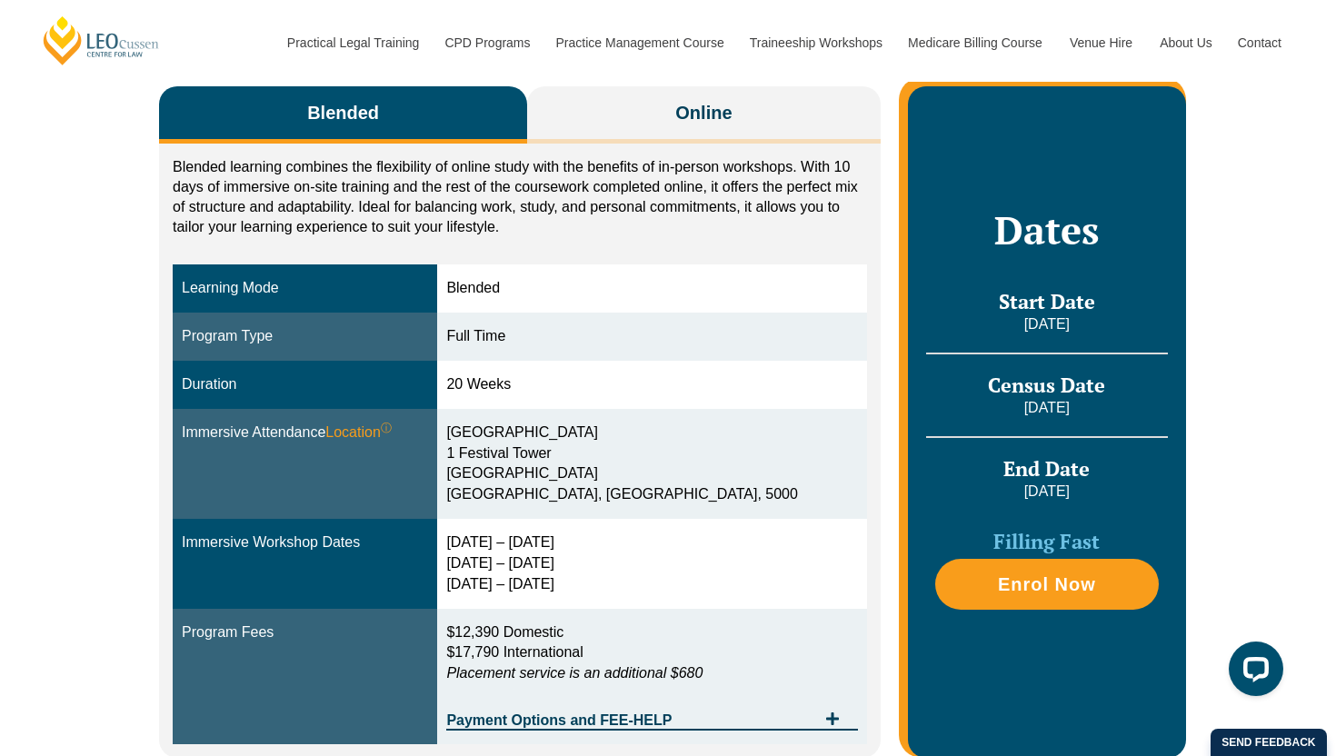
click at [509, 376] on div "20 Weeks" at bounding box center [651, 385] width 411 height 21
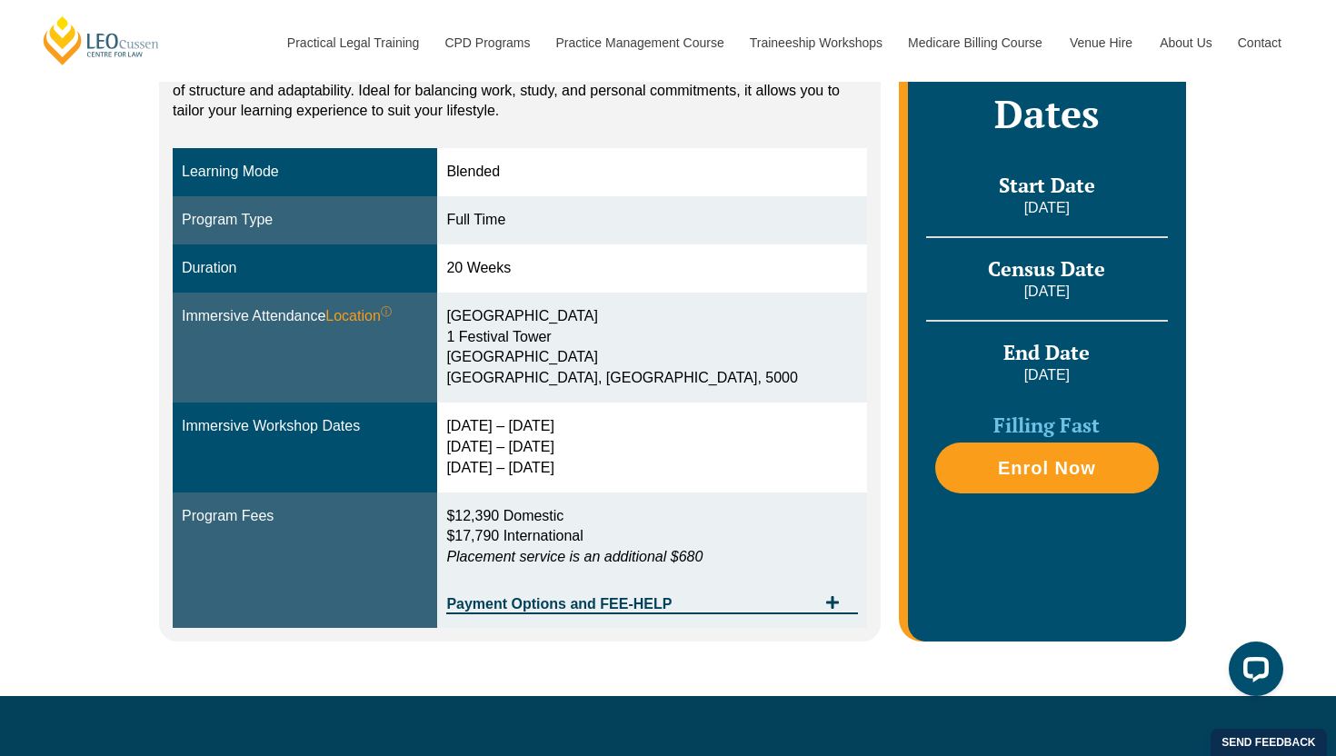
scroll to position [436, 0]
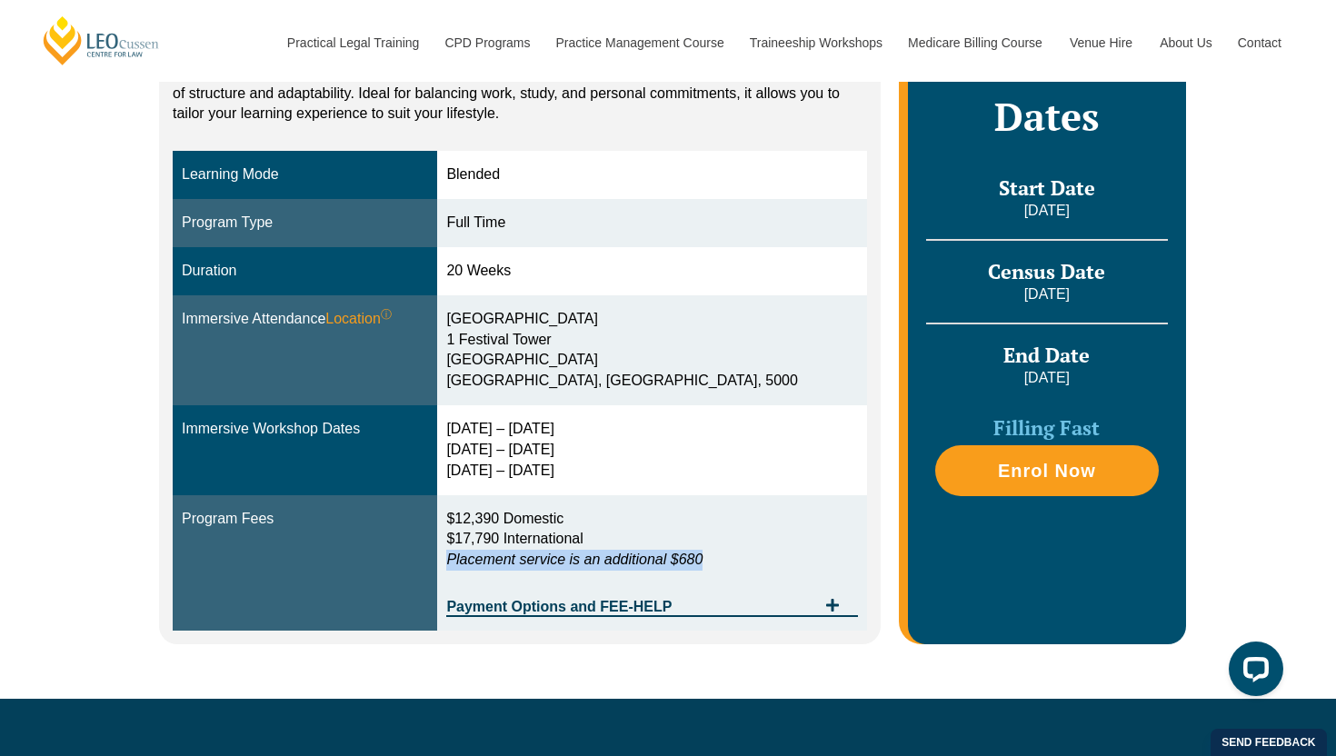
drag, startPoint x: 496, startPoint y: 565, endPoint x: 759, endPoint y: 558, distance: 262.8
click at [759, 558] on p "$12,390 Domestic $17,790 International Placement service is an additional $680" at bounding box center [651, 540] width 411 height 63
drag, startPoint x: 519, startPoint y: 515, endPoint x: 549, endPoint y: 519, distance: 30.3
click at [550, 519] on span "$12,390 Domestic" at bounding box center [504, 518] width 117 height 15
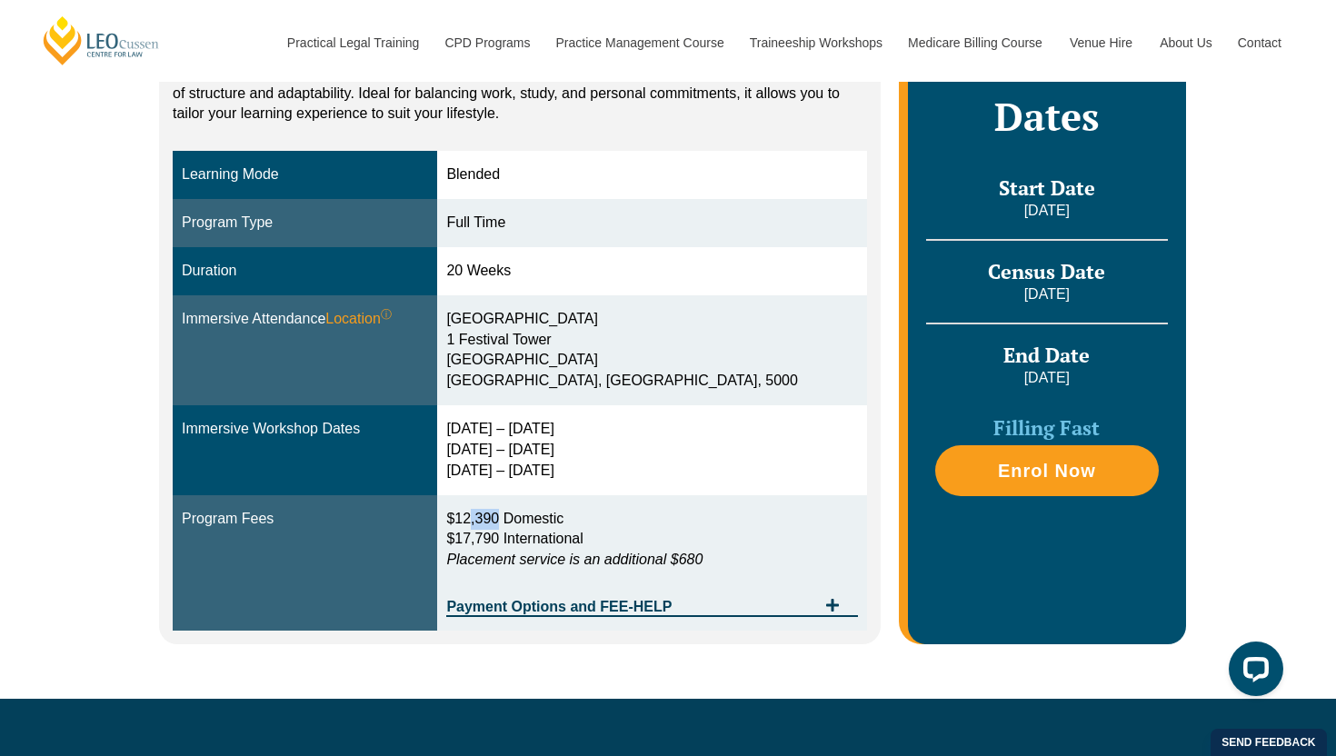
click at [549, 519] on span "$12,390 Domestic" at bounding box center [504, 518] width 117 height 15
drag, startPoint x: 508, startPoint y: 555, endPoint x: 731, endPoint y: 555, distance: 222.7
click at [703, 555] on em "Placement service is an additional $680" at bounding box center [574, 559] width 256 height 15
click at [761, 563] on p "$12,390 Domestic $17,790 International Placement service is an additional $680" at bounding box center [651, 540] width 411 height 63
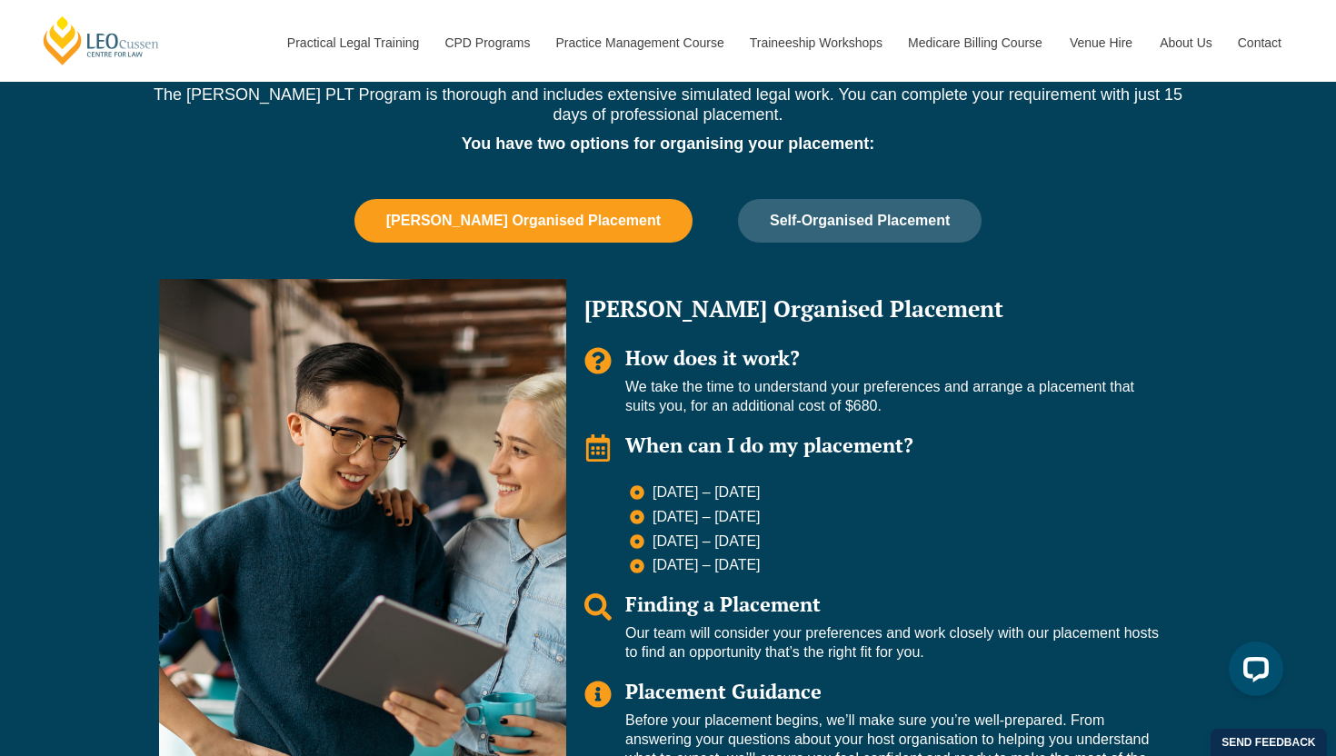
scroll to position [1190, 0]
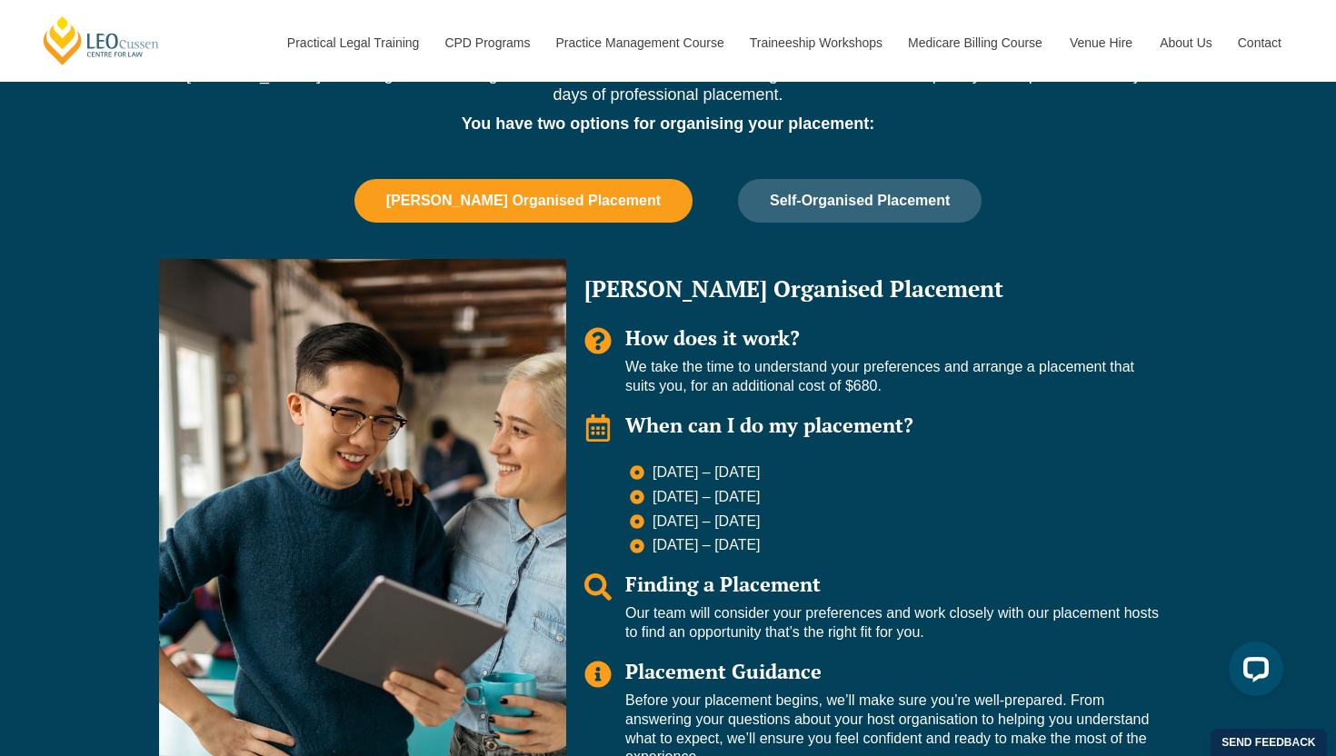
drag, startPoint x: 610, startPoint y: 329, endPoint x: 946, endPoint y: 426, distance: 349.3
click at [946, 425] on div "[PERSON_NAME] Organised Placement How does it work? We take the time to underst…" at bounding box center [871, 522] width 611 height 526
click at [946, 426] on h3 "When can I do my placement?" at bounding box center [893, 426] width 534 height 22
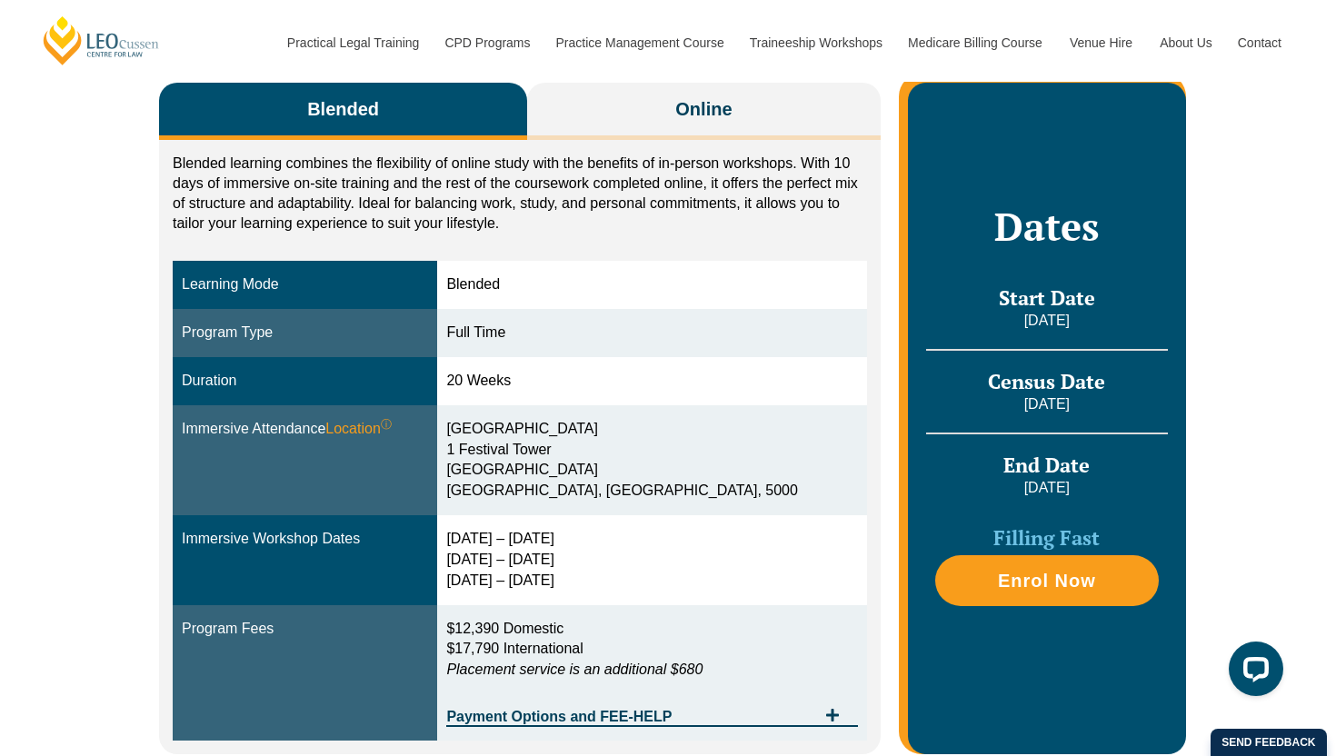
scroll to position [511, 0]
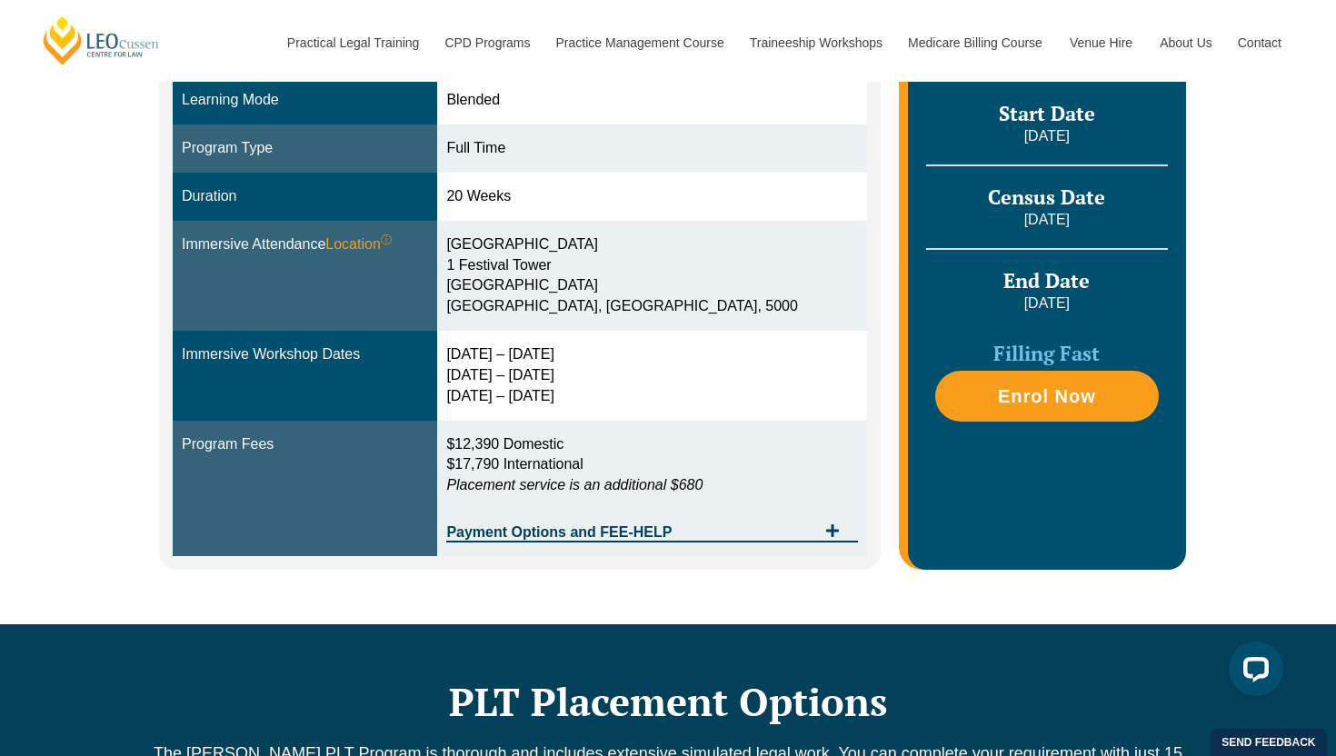
drag, startPoint x: 495, startPoint y: 374, endPoint x: 655, endPoint y: 380, distance: 160.1
click at [654, 380] on td "[DATE] – [DATE] [DATE] – [DATE] [DATE] – [DATE]" at bounding box center [651, 376] width 429 height 90
click at [655, 380] on div "[DATE] – [DATE] [DATE] – [DATE] [DATE] – [DATE]" at bounding box center [651, 376] width 411 height 63
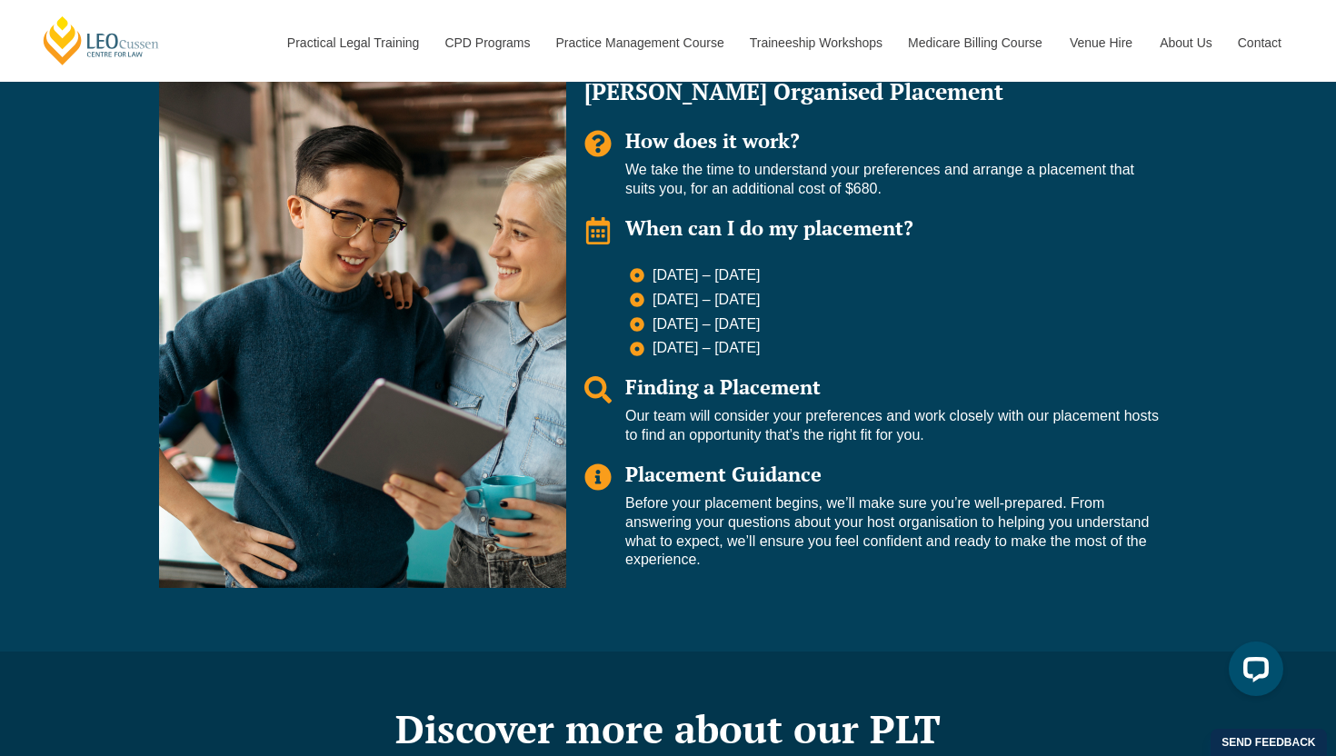
scroll to position [1393, 0]
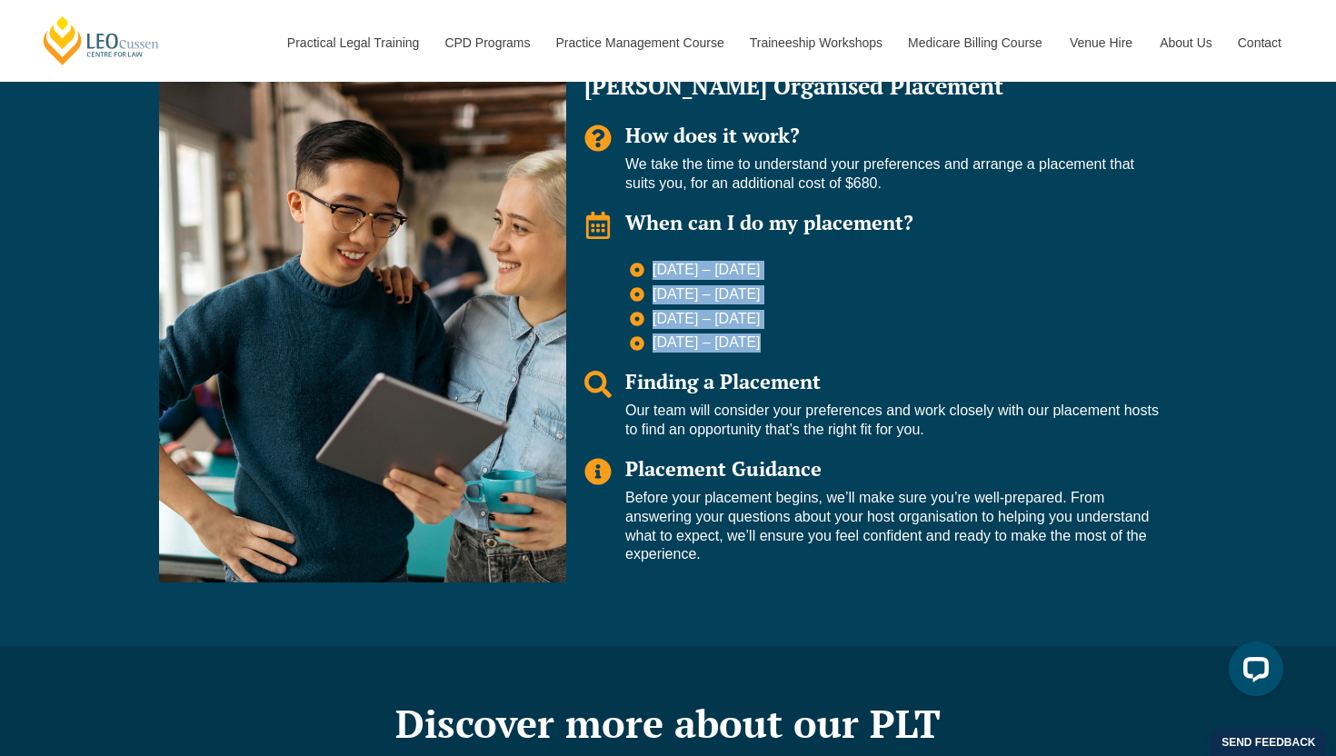
drag, startPoint x: 651, startPoint y: 275, endPoint x: 832, endPoint y: 351, distance: 196.4
click at [833, 351] on ul "[DATE] – [DATE] [DATE] – [DATE] [DATE] – [DATE] [DATE] – [DATE]" at bounding box center [894, 307] width 529 height 92
click at [832, 351] on li "[DATE] – [DATE]" at bounding box center [894, 343] width 529 height 19
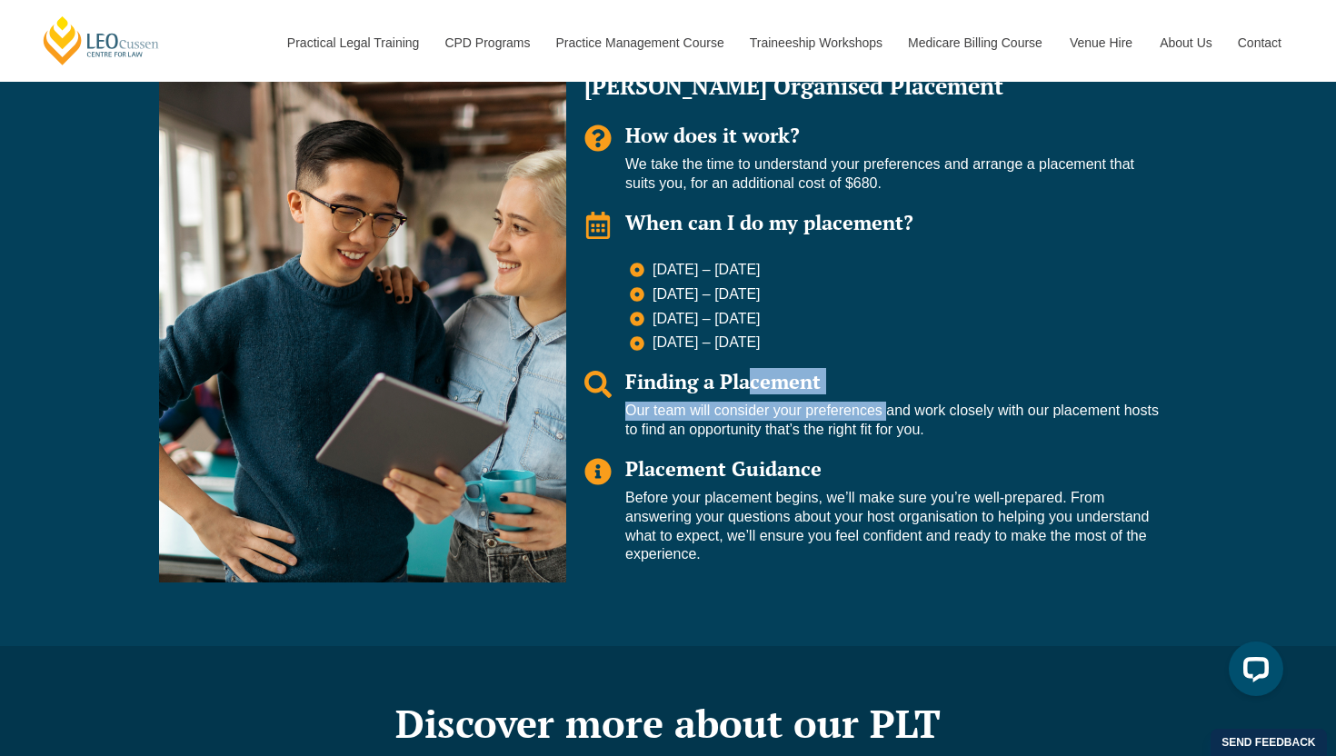
drag, startPoint x: 672, startPoint y: 385, endPoint x: 843, endPoint y: 417, distance: 174.0
click at [843, 417] on div "Finding a Placement Our team will consider your preferences and work closely wi…" at bounding box center [893, 405] width 534 height 69
click at [843, 417] on p "Our team will consider your preferences and work closely with our placement hos…" at bounding box center [893, 421] width 534 height 38
drag, startPoint x: 778, startPoint y: 411, endPoint x: 987, endPoint y: 425, distance: 209.6
click at [987, 427] on p "Our team will consider your preferences and work closely with our placement hos…" at bounding box center [893, 421] width 534 height 38
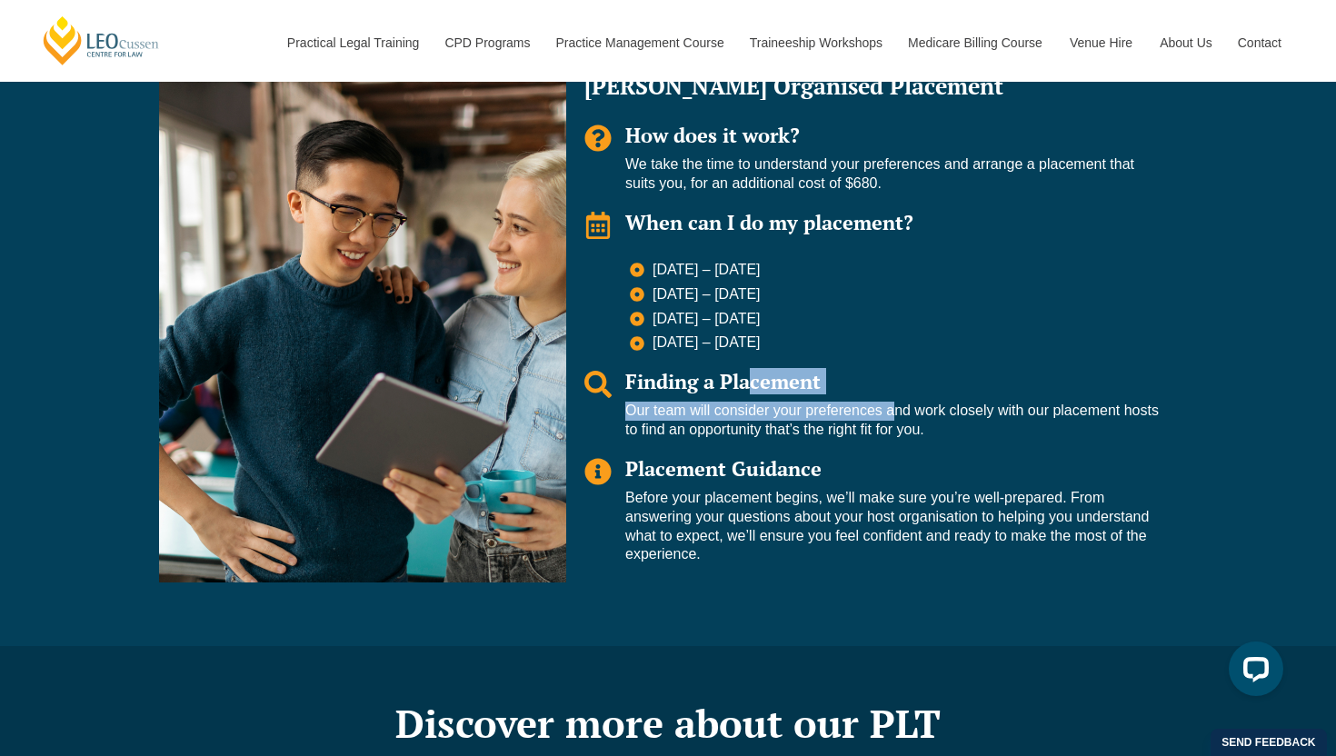
click at [987, 425] on p "Our team will consider your preferences and work closely with our placement hos…" at bounding box center [893, 421] width 534 height 38
drag, startPoint x: 987, startPoint y: 427, endPoint x: 626, endPoint y: 412, distance: 362.2
click at [626, 412] on p "Our team will consider your preferences and work closely with our placement hos…" at bounding box center [893, 421] width 534 height 38
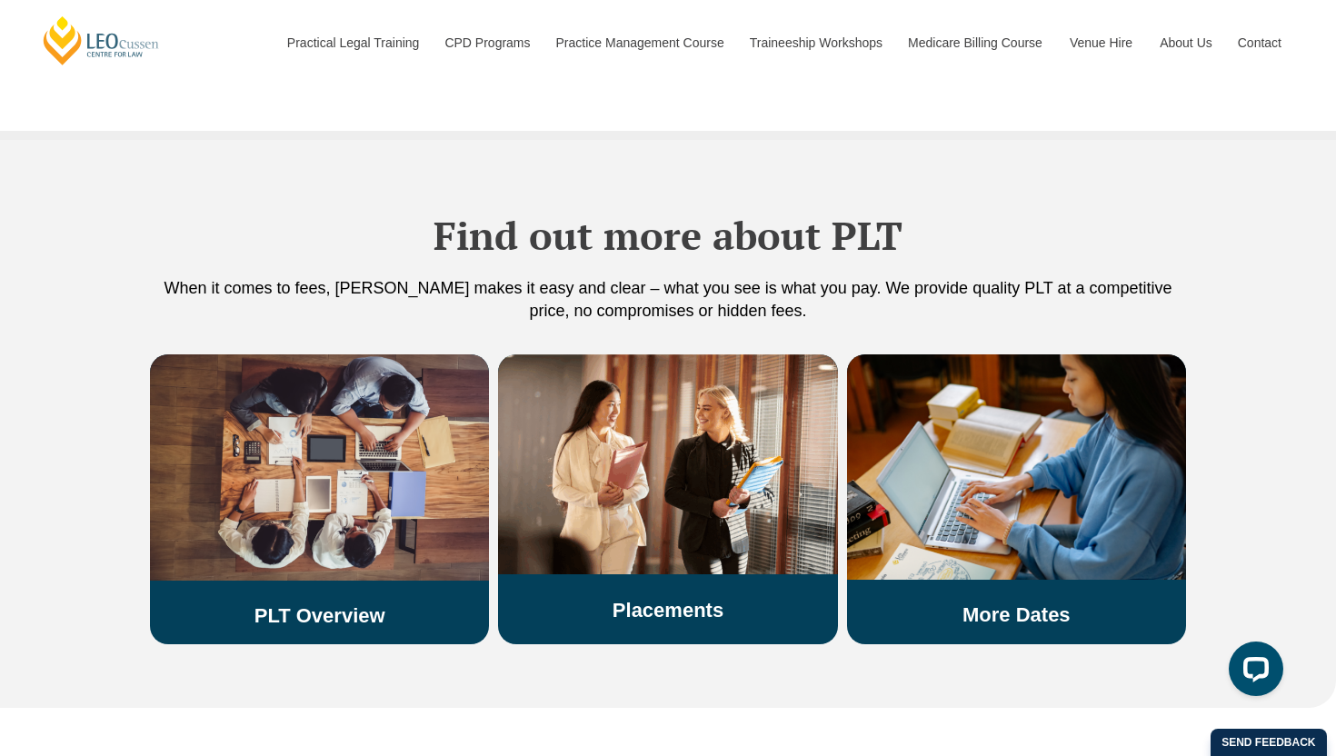
scroll to position [2938, 0]
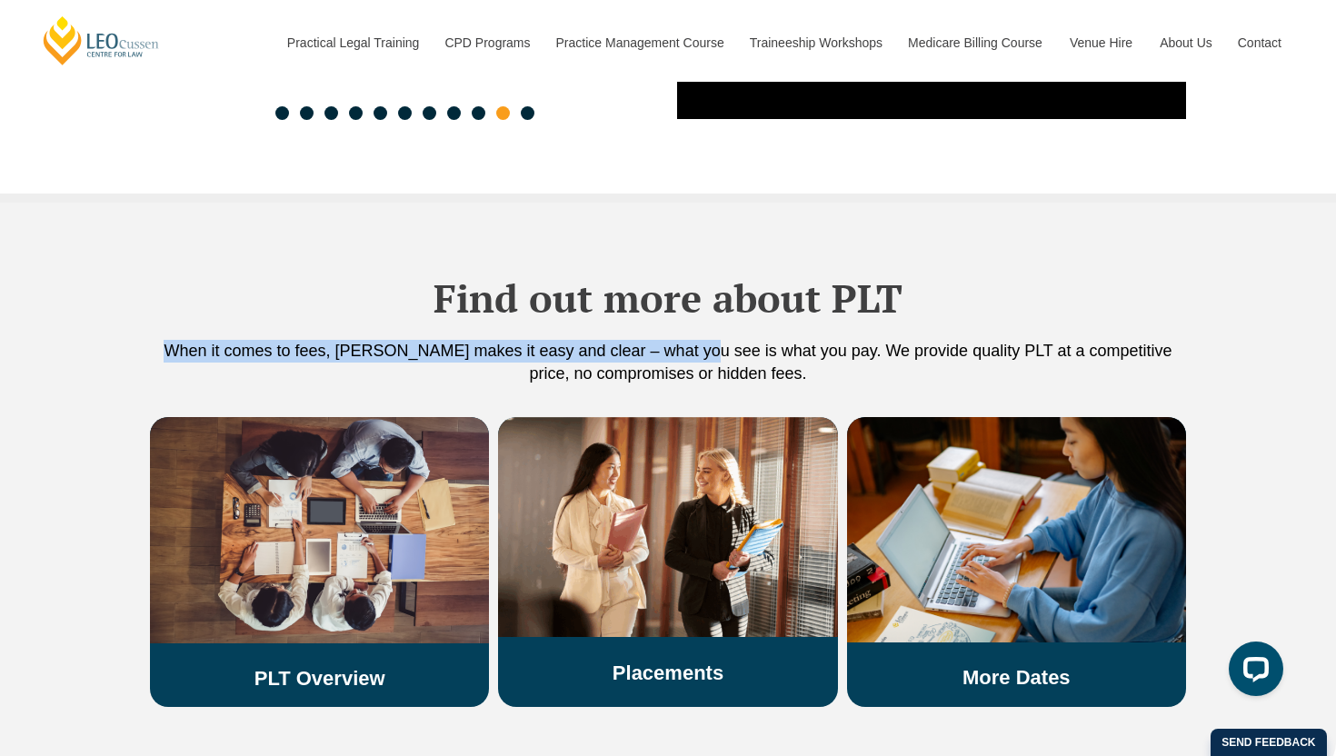
drag, startPoint x: 406, startPoint y: 290, endPoint x: 690, endPoint y: 318, distance: 285.1
click at [690, 318] on div "Find out more about PLT When it comes to fees, [PERSON_NAME] makes it easy and …" at bounding box center [668, 310] width 1036 height 214
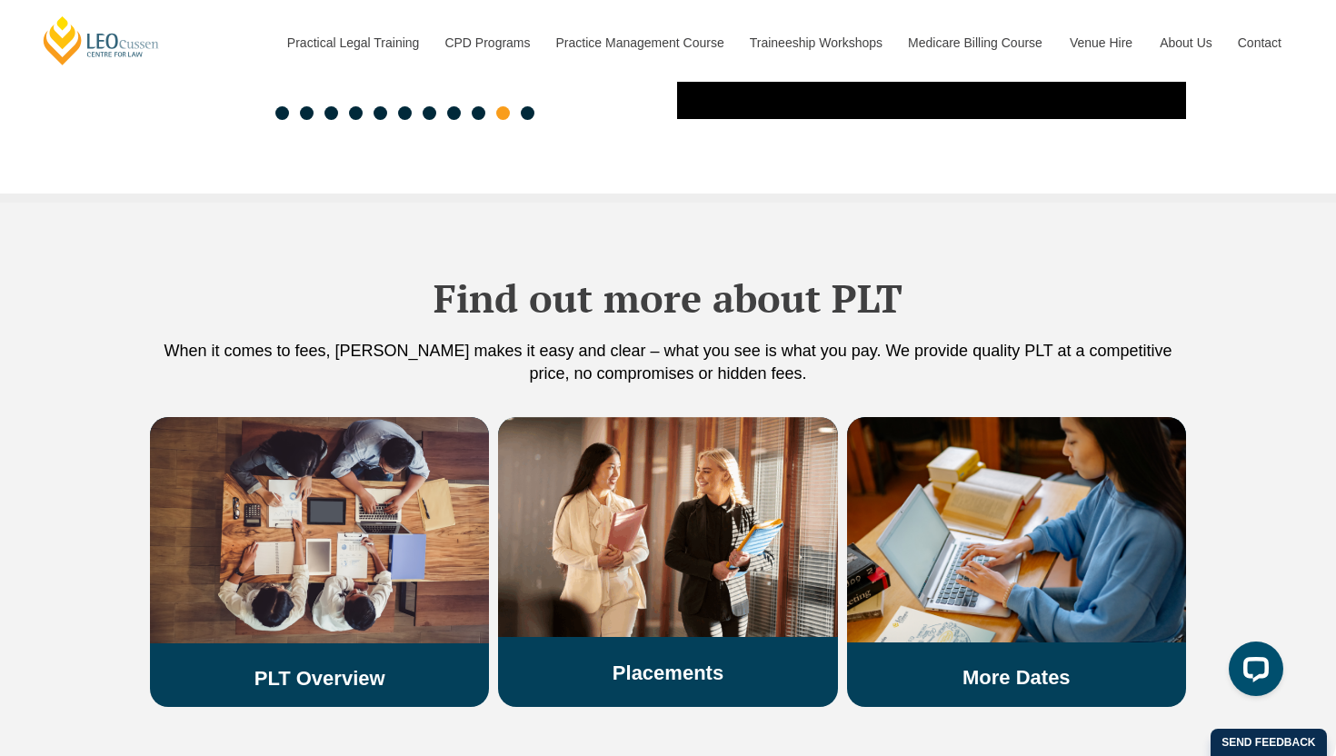
click at [691, 340] on p "When it comes to fees, [PERSON_NAME] makes it easy and clear – what you see is …" at bounding box center [668, 362] width 1036 height 45
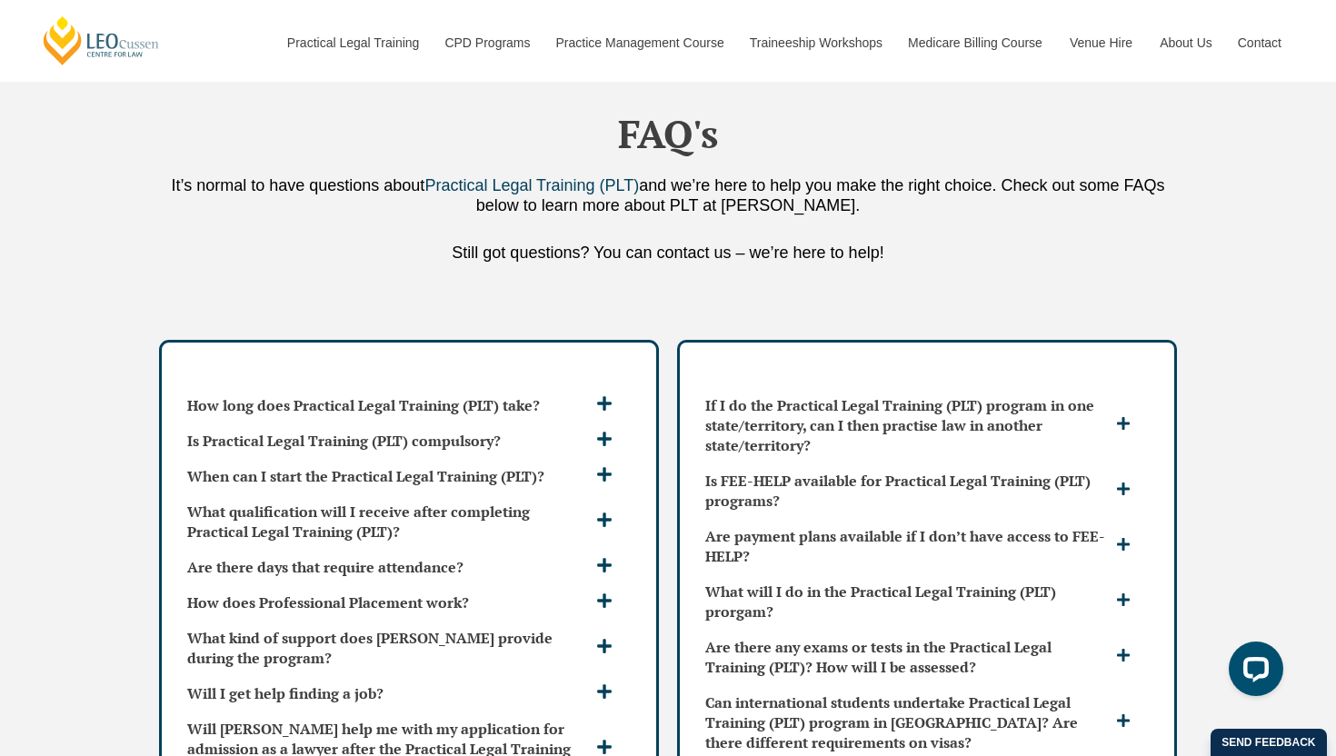
scroll to position [4651, 0]
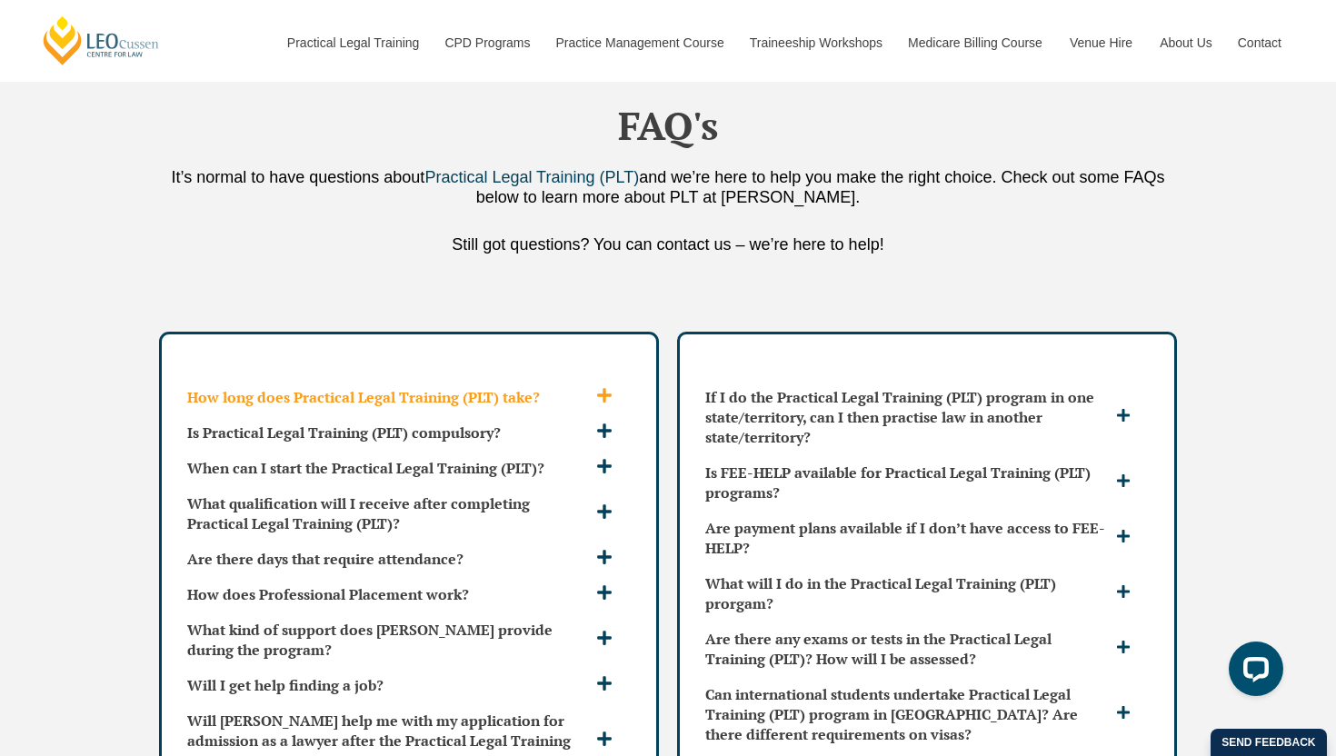
click at [596, 387] on icon at bounding box center [604, 395] width 16 height 16
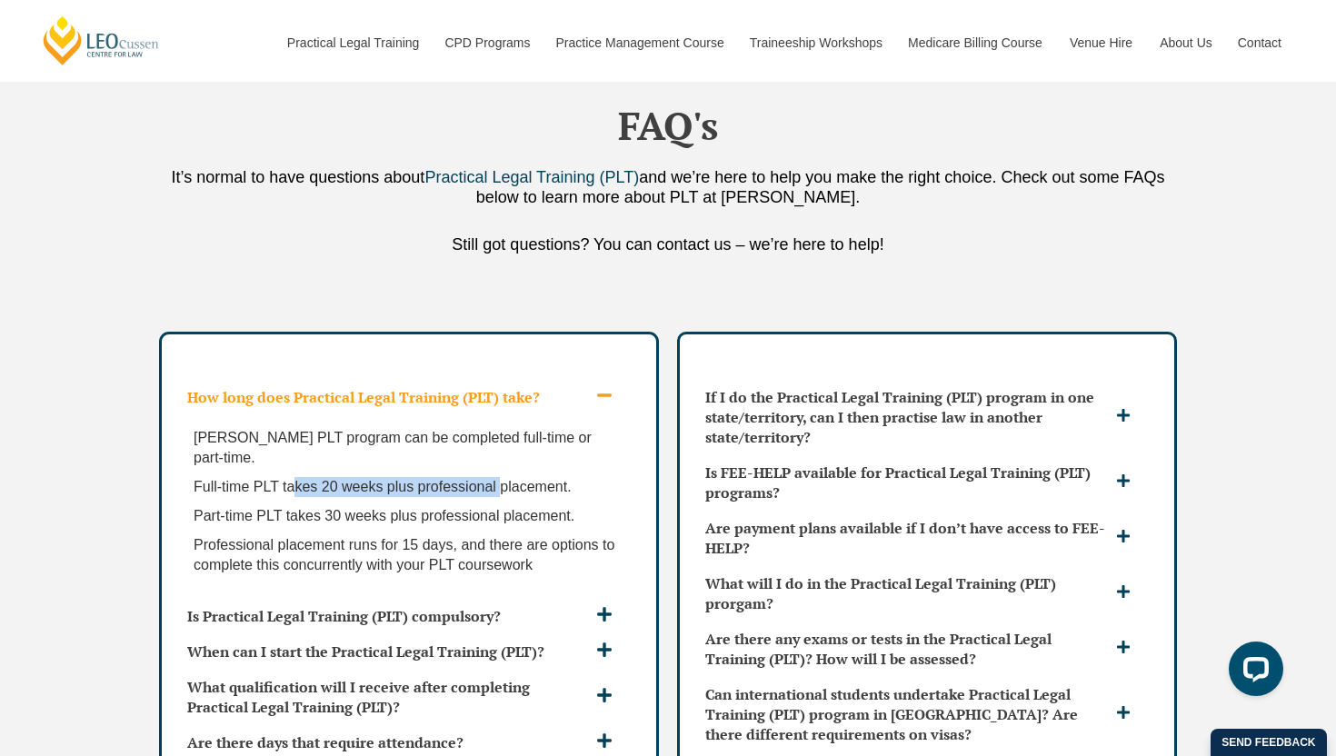
drag, startPoint x: 294, startPoint y: 448, endPoint x: 507, endPoint y: 448, distance: 213.7
click at [507, 479] on span "Full-time PLT takes 20 weeks plus professional placement." at bounding box center [383, 486] width 378 height 15
drag, startPoint x: 383, startPoint y: 453, endPoint x: 586, endPoint y: 458, distance: 202.8
click at [586, 477] on p "Full-time PLT takes 20 weeks plus professional placement." at bounding box center [409, 487] width 431 height 20
